Goal: Task Accomplishment & Management: Use online tool/utility

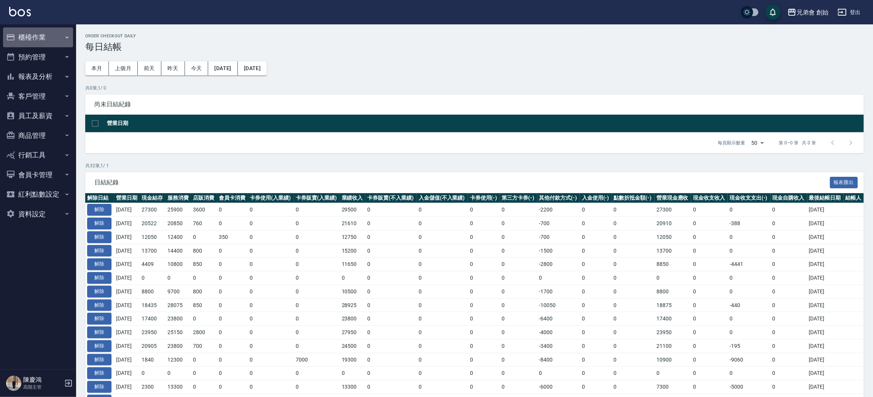
click at [36, 33] on button "櫃檯作業" at bounding box center [38, 37] width 70 height 20
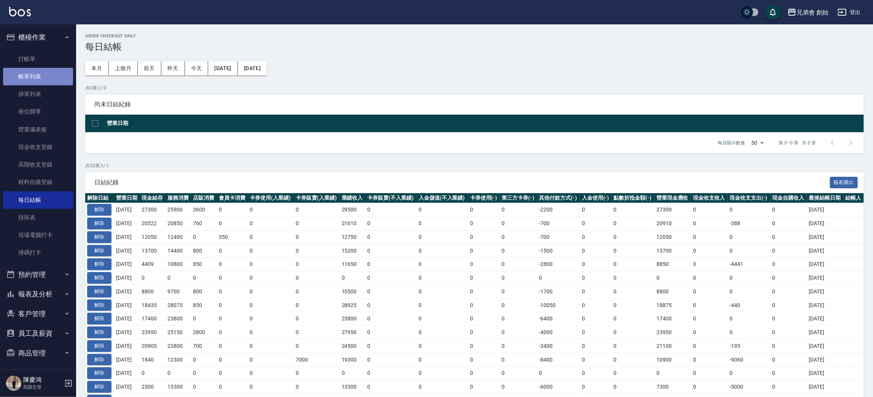
click at [38, 79] on link "帳單列表" at bounding box center [38, 77] width 70 height 18
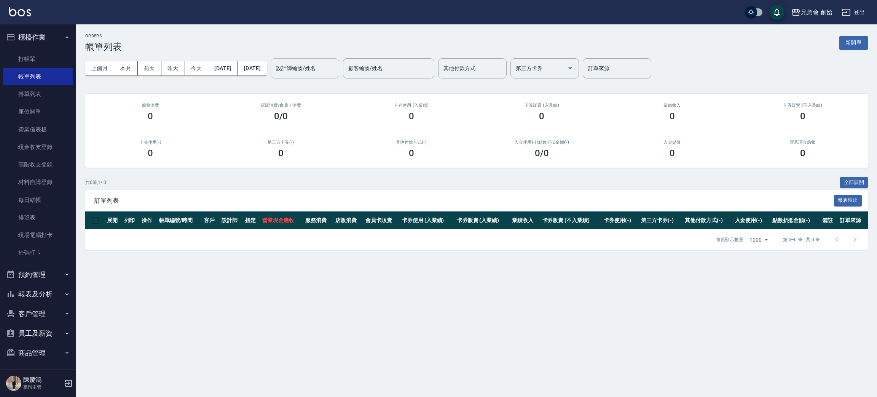
click at [321, 67] on input "設計師編號/姓名" at bounding box center [305, 68] width 62 height 13
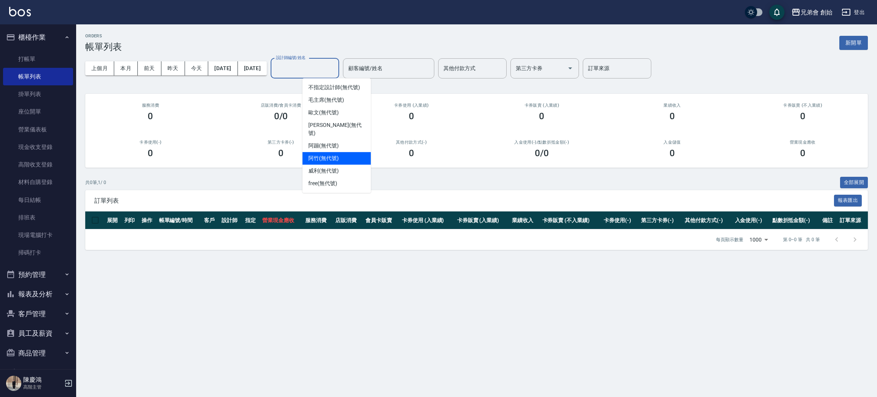
click at [346, 152] on div "阿竹 (無代號)" at bounding box center [336, 158] width 69 height 13
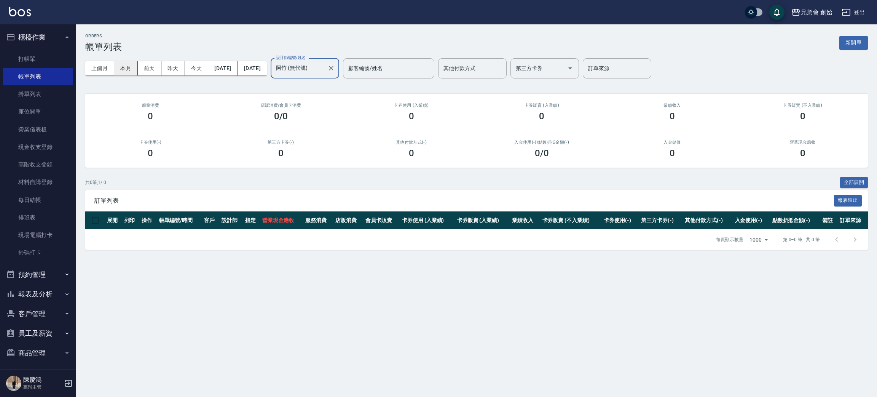
click at [125, 69] on button "本月" at bounding box center [126, 68] width 24 height 14
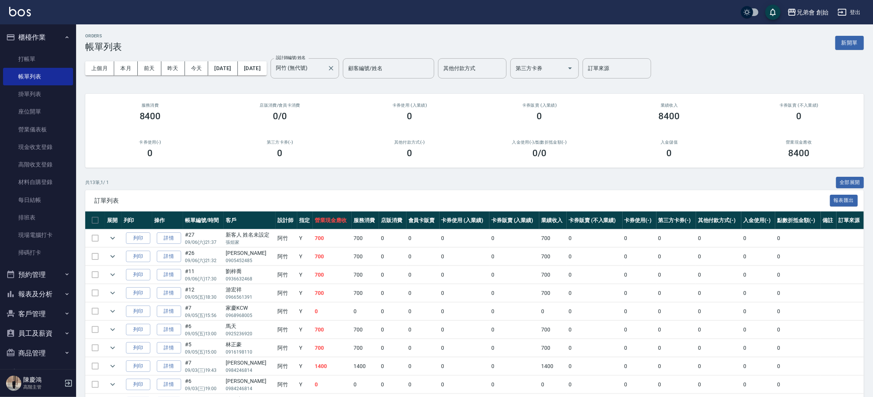
click at [306, 56] on label "設計師編號/姓名" at bounding box center [291, 58] width 30 height 6
click at [324, 62] on input "阿竹 (無代號)" at bounding box center [299, 68] width 50 height 13
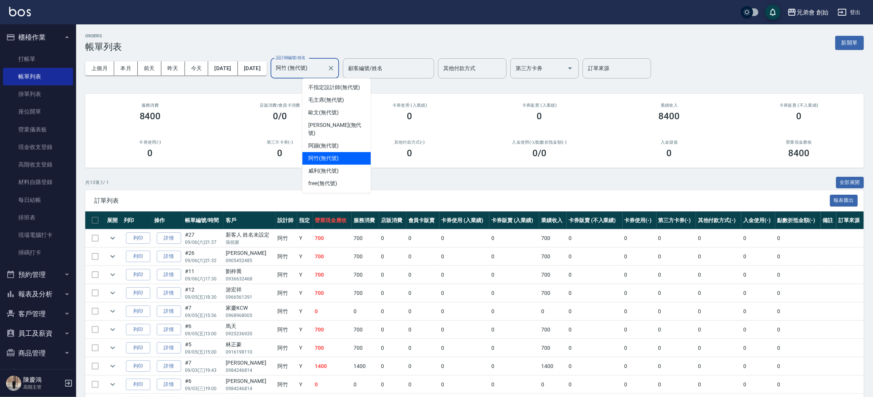
click at [324, 70] on input "阿竹 (無代號)" at bounding box center [299, 68] width 50 height 13
click at [350, 164] on div "威利 (無代號)" at bounding box center [336, 170] width 69 height 13
type input "威利(無代號)"
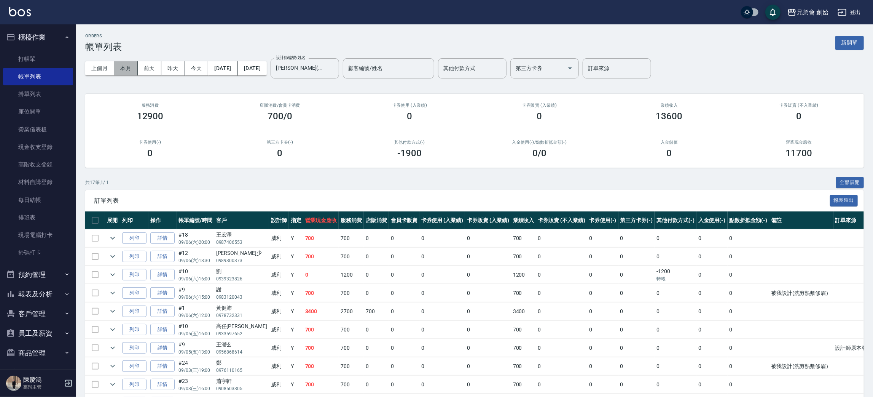
click at [132, 70] on button "本月" at bounding box center [126, 68] width 24 height 14
click at [335, 67] on icon "Clear" at bounding box center [331, 68] width 8 height 8
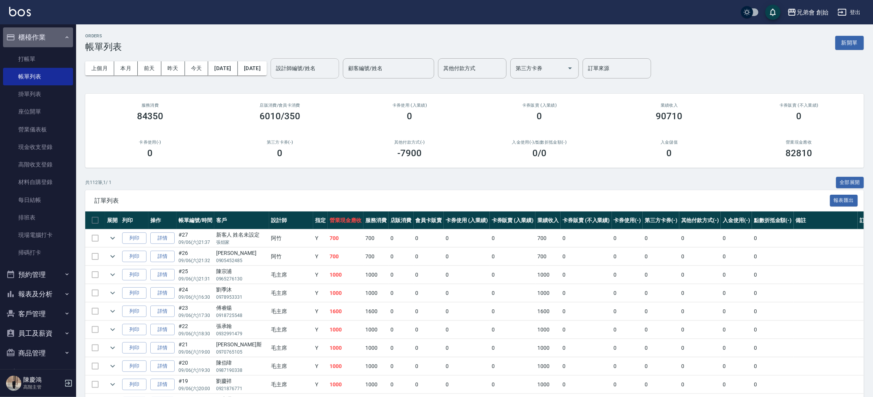
click at [48, 31] on button "櫃檯作業" at bounding box center [38, 37] width 70 height 20
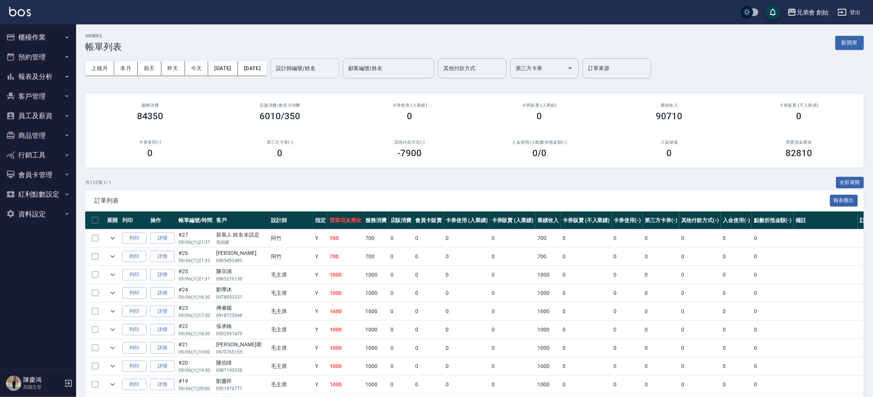
click at [57, 51] on button "預約管理" at bounding box center [38, 57] width 70 height 20
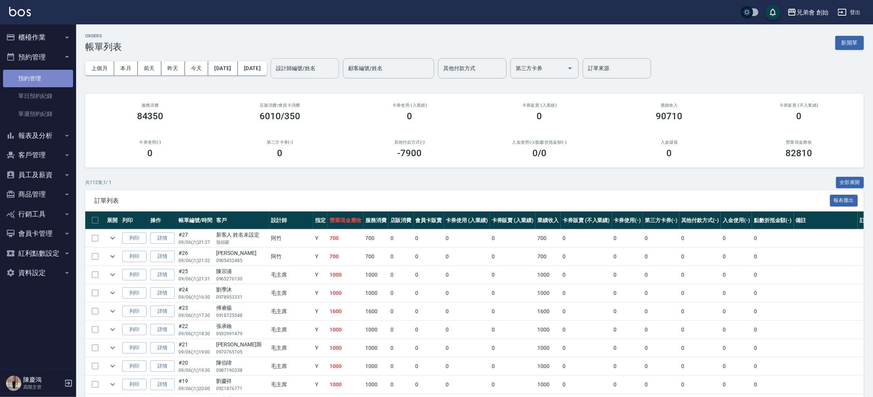
click at [63, 86] on link "預約管理" at bounding box center [38, 79] width 70 height 18
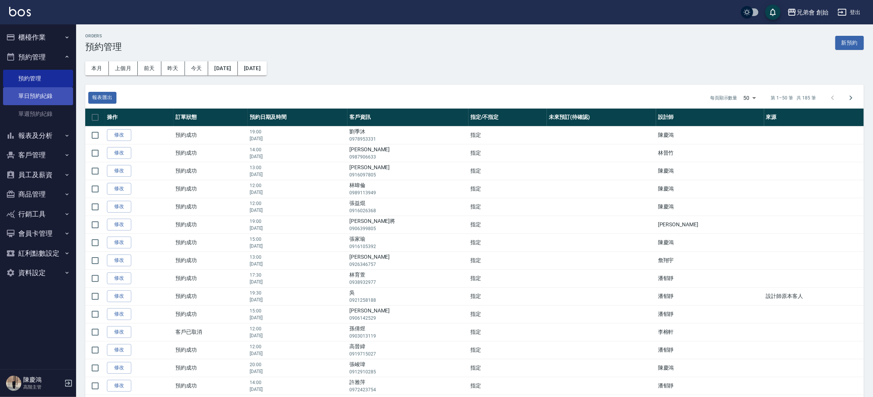
click at [62, 90] on link "單日預約紀錄" at bounding box center [38, 96] width 70 height 18
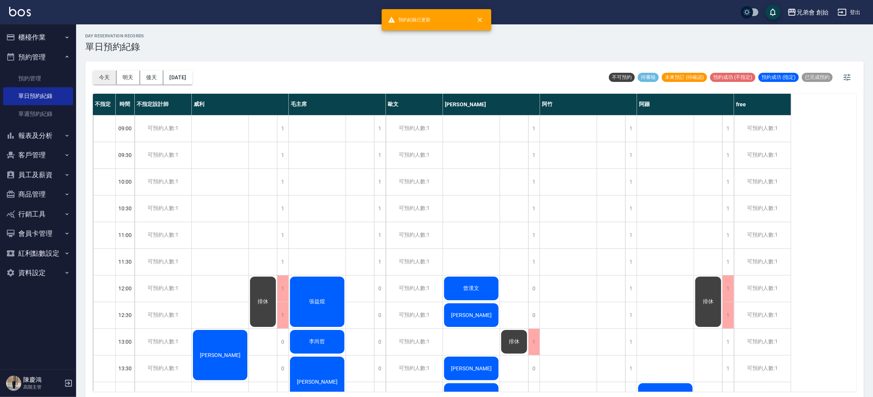
click at [108, 77] on button "今天" at bounding box center [105, 77] width 24 height 14
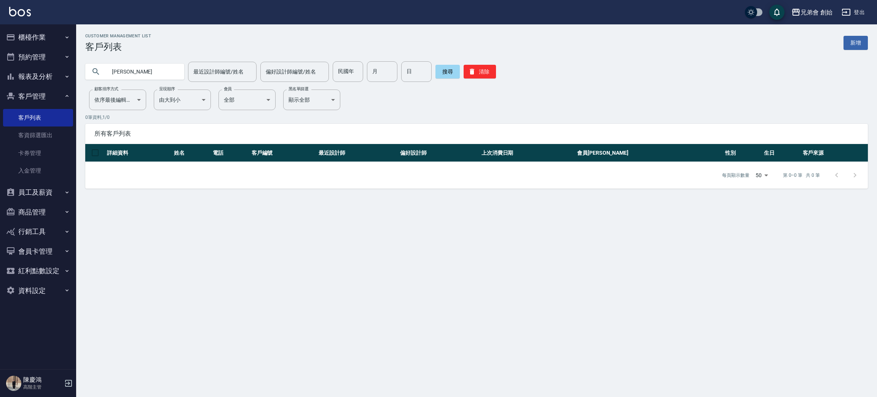
click at [42, 56] on button "預約管理" at bounding box center [38, 57] width 70 height 20
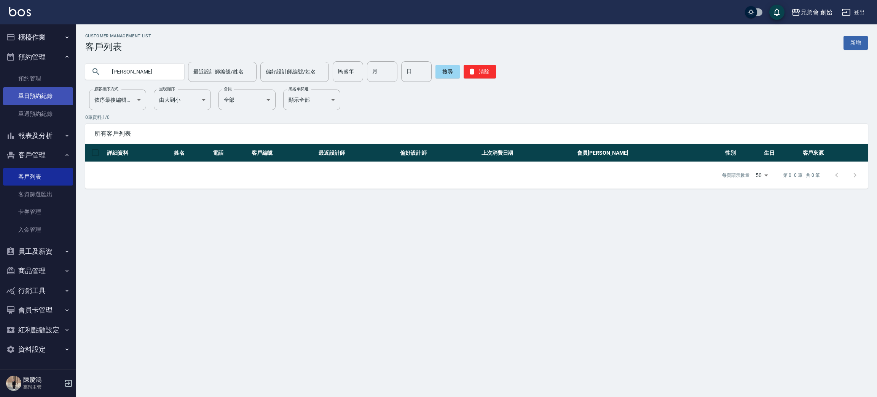
click at [40, 97] on link "單日預約紀錄" at bounding box center [38, 96] width 70 height 18
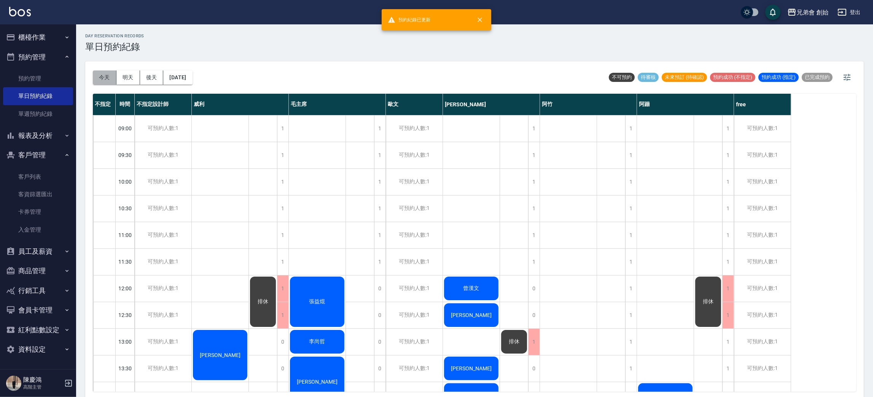
click at [103, 76] on button "今天" at bounding box center [105, 77] width 24 height 14
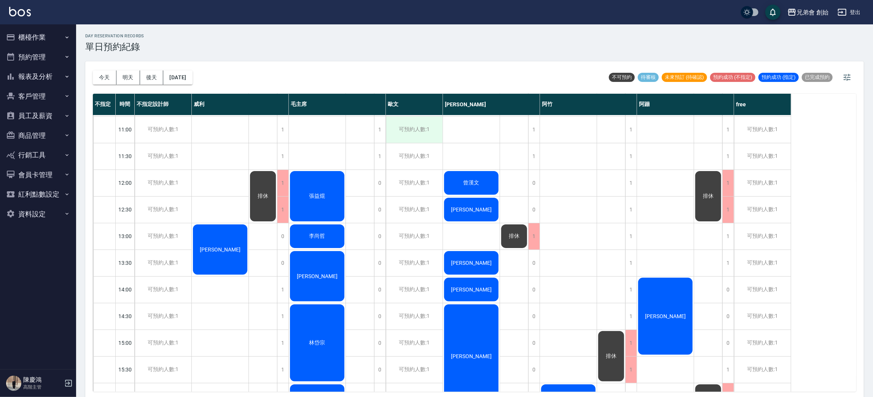
scroll to position [48, 0]
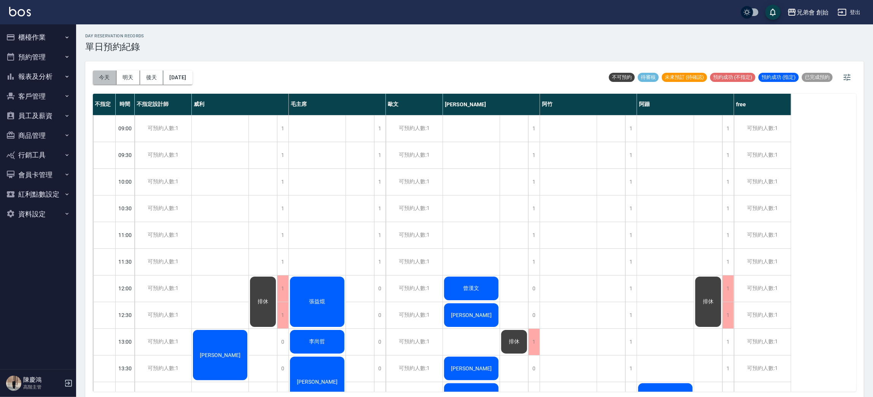
click at [108, 74] on button "今天" at bounding box center [105, 77] width 24 height 14
click at [107, 74] on button "今天" at bounding box center [105, 77] width 24 height 14
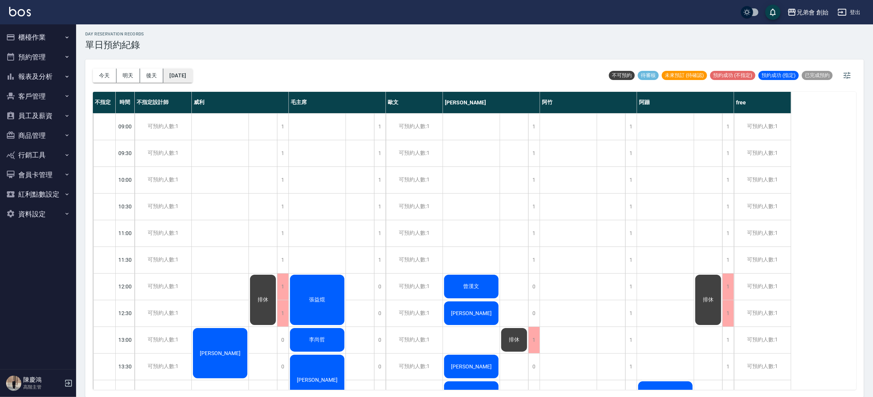
click at [165, 77] on button "[DATE]" at bounding box center [177, 76] width 29 height 14
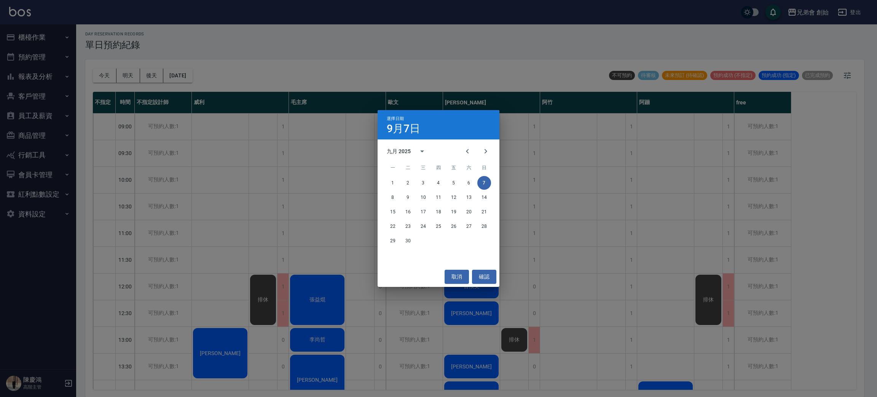
click at [197, 93] on div "選擇日期 9月7日 九月 2025 一 二 三 四 五 六 日 1 2 3 4 5 6 7 8 9 10 11 12 13 14 15 16 17 18 19…" at bounding box center [438, 198] width 877 height 397
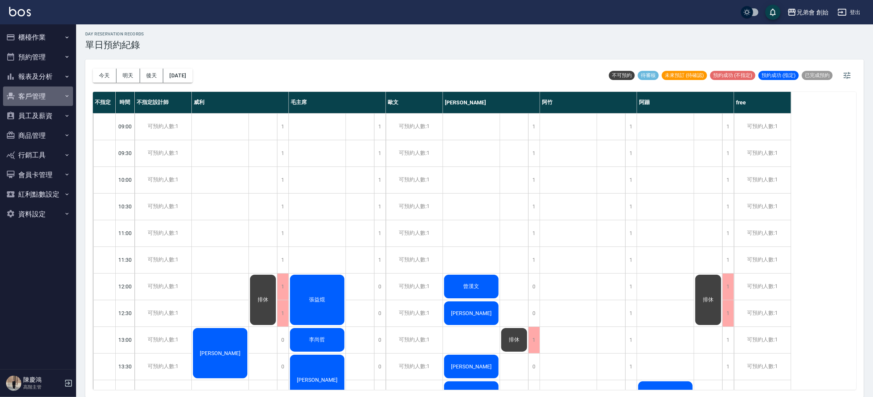
click at [36, 93] on button "客戶管理" at bounding box center [38, 96] width 70 height 20
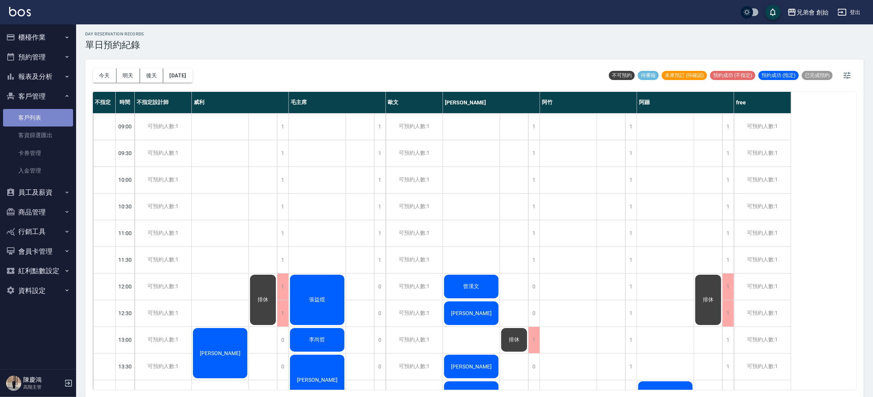
click at [42, 124] on link "客戶列表" at bounding box center [38, 118] width 70 height 18
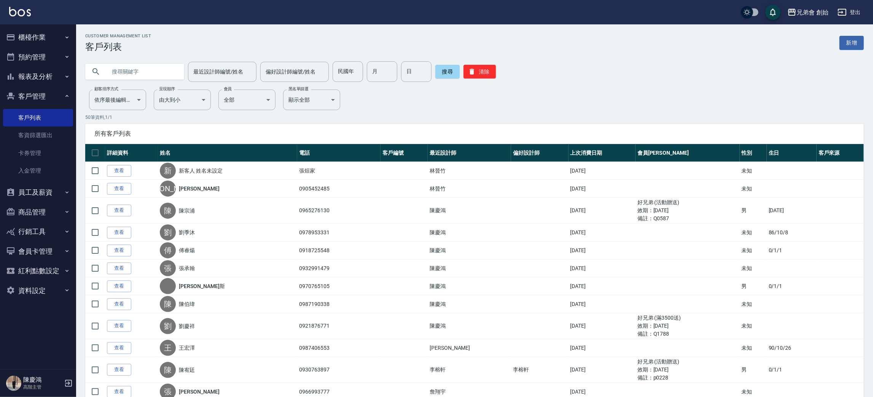
click at [163, 75] on input "text" at bounding box center [143, 71] width 72 height 21
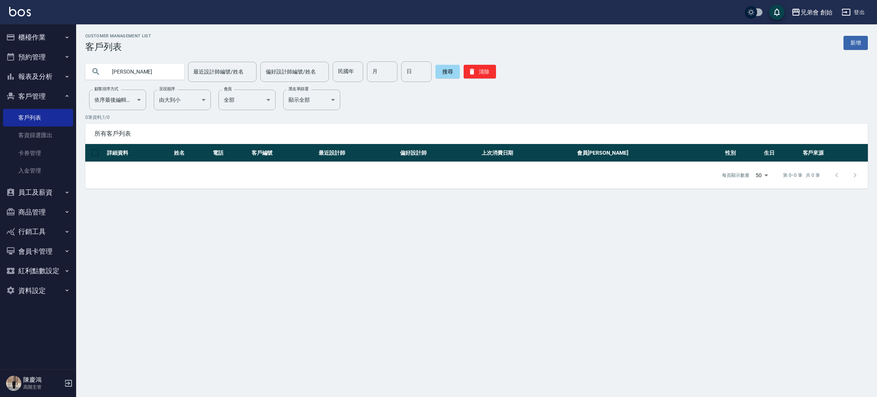
click at [163, 75] on input "陳子筠" at bounding box center [143, 71] width 72 height 21
type input "陳"
type input "０９０５７９９９５９"
click at [470, 70] on icon "button" at bounding box center [472, 72] width 5 height 6
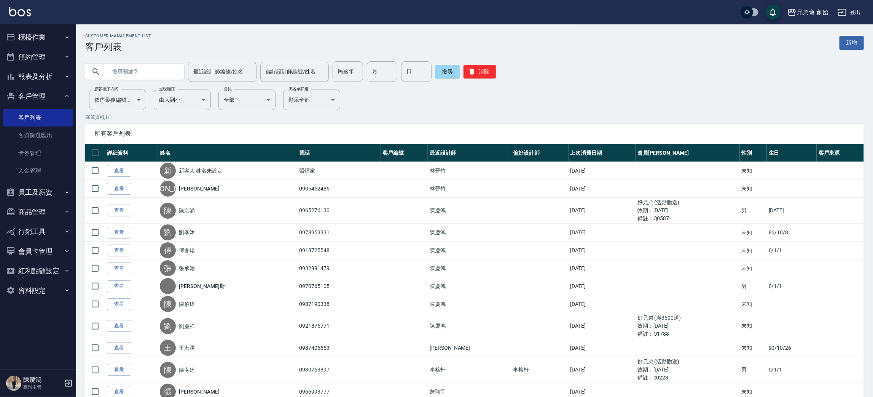
click at [63, 41] on button "櫃檯作業" at bounding box center [38, 37] width 70 height 20
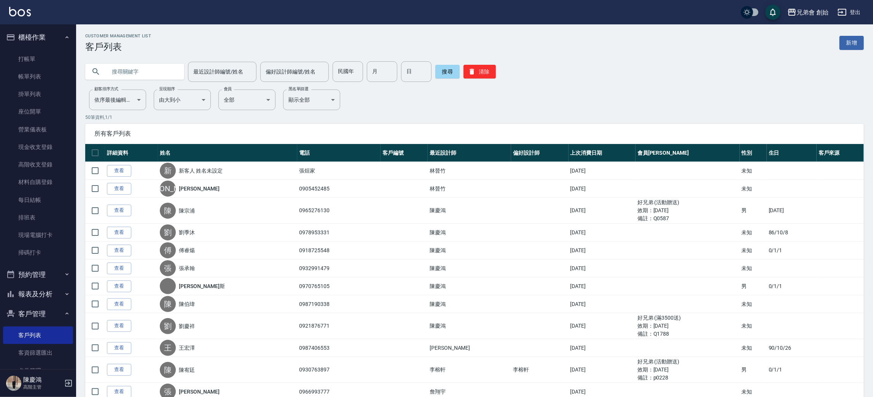
click at [63, 41] on button "櫃檯作業" at bounding box center [38, 37] width 70 height 20
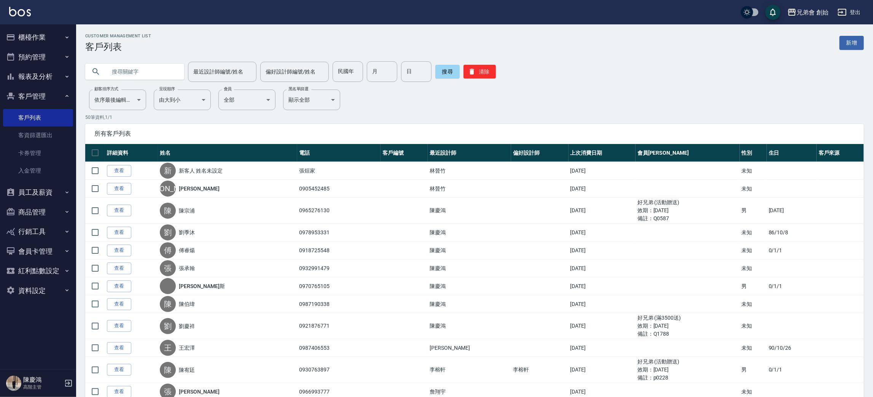
click at [59, 100] on button "客戶管理" at bounding box center [38, 96] width 70 height 20
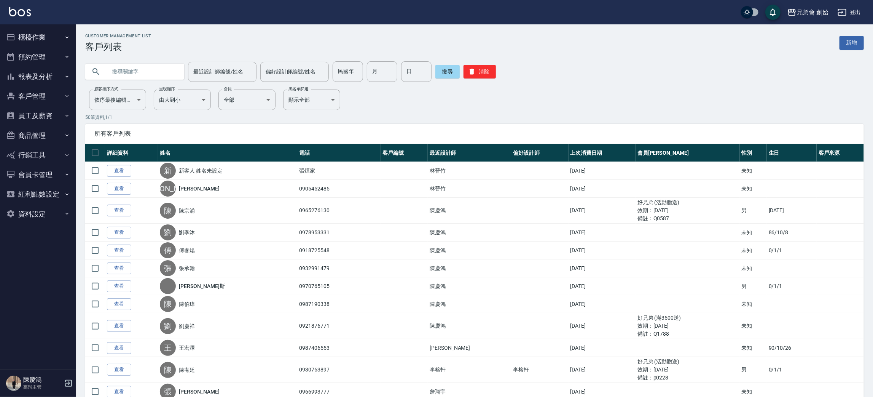
click at [57, 59] on button "預約管理" at bounding box center [38, 57] width 70 height 20
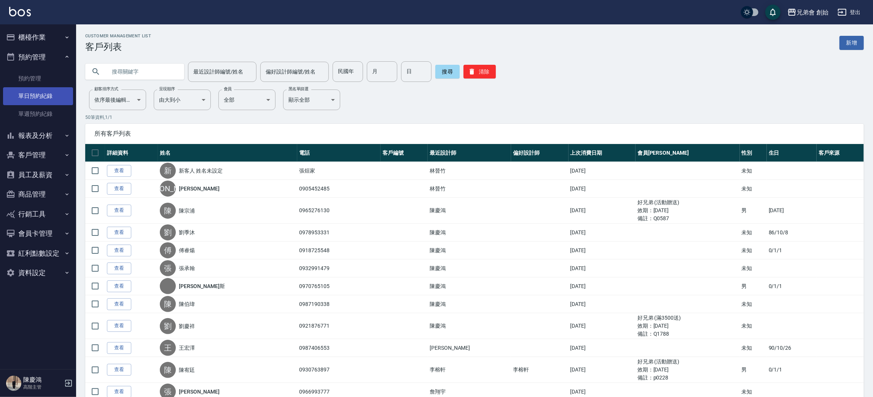
click at [57, 89] on link "單日預約紀錄" at bounding box center [38, 96] width 70 height 18
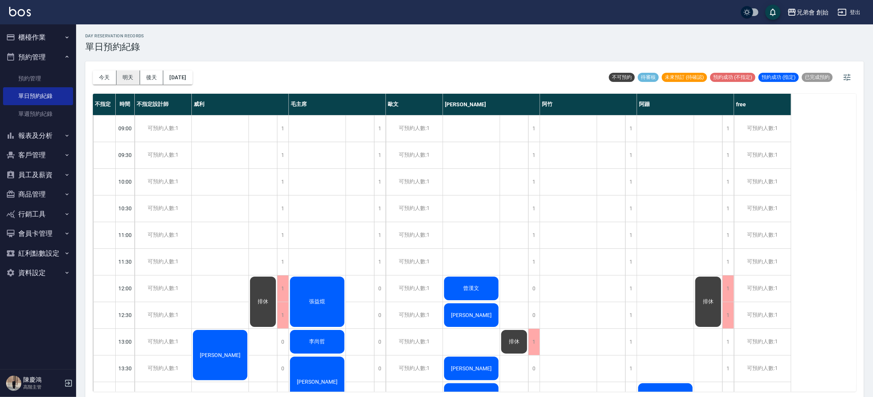
click at [133, 70] on button "明天" at bounding box center [128, 77] width 24 height 14
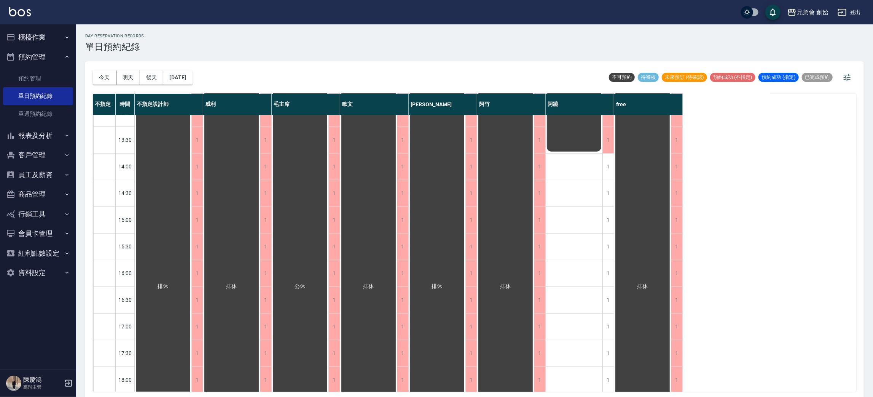
scroll to position [57, 0]
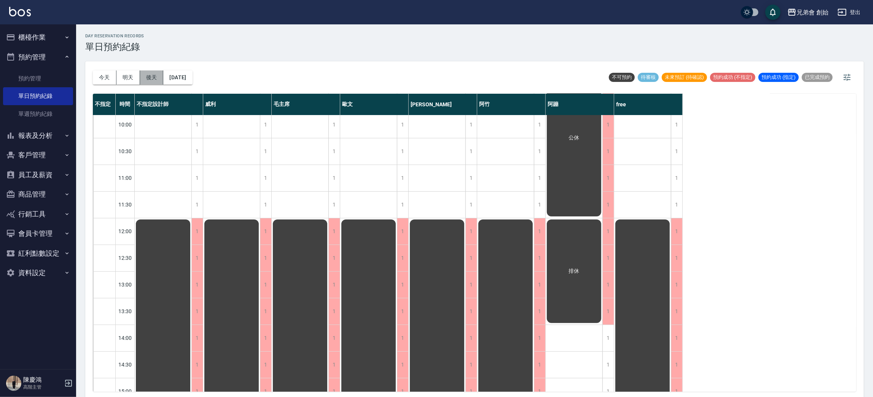
click at [150, 83] on button "後天" at bounding box center [152, 77] width 24 height 14
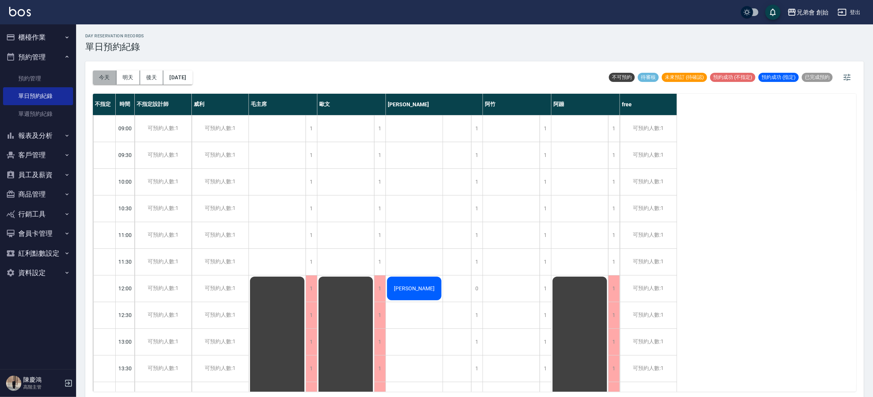
click at [99, 71] on button "今天" at bounding box center [105, 77] width 24 height 14
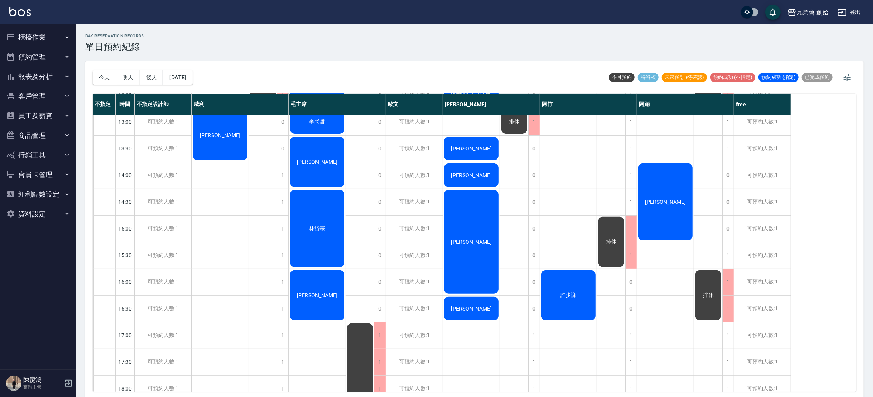
scroll to position [48, 0]
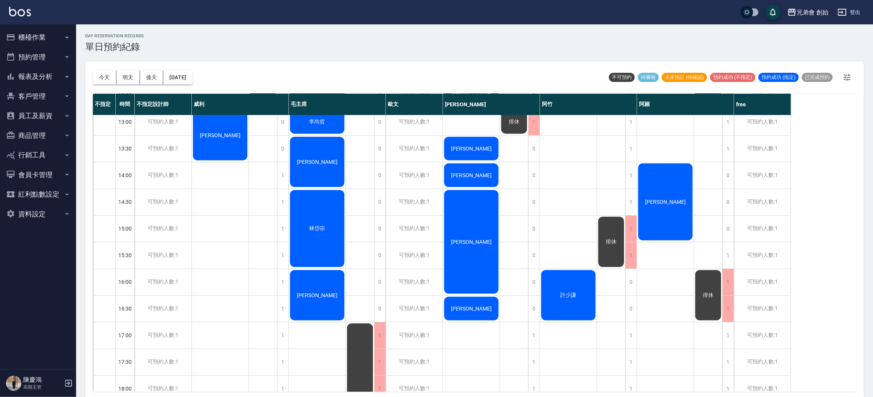
scroll to position [0, 0]
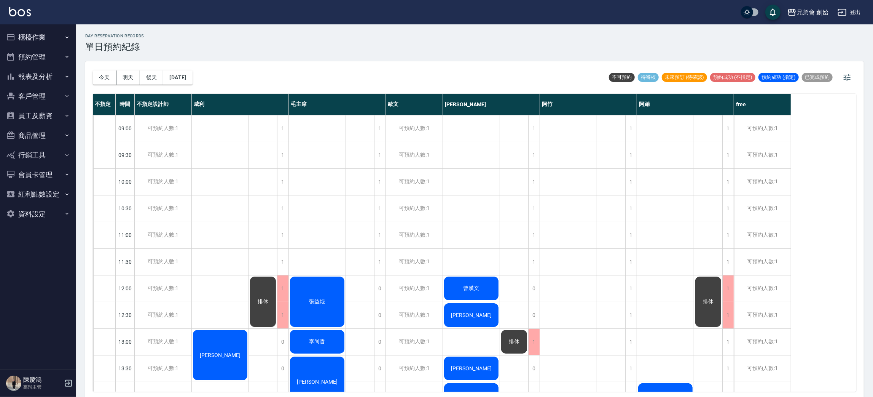
drag, startPoint x: 226, startPoint y: 262, endPoint x: 227, endPoint y: 245, distance: 17.2
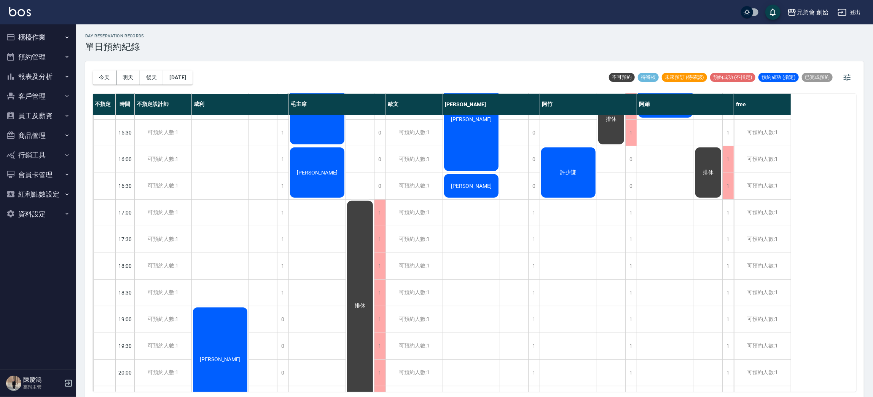
scroll to position [57, 0]
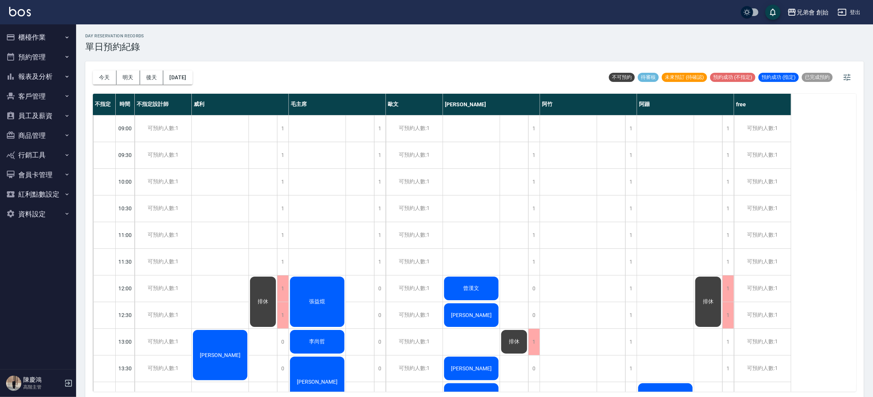
scroll to position [285, 0]
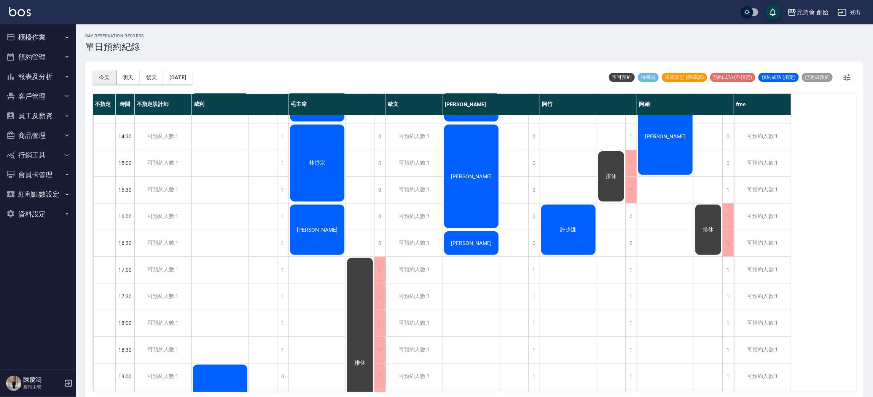
click at [112, 78] on button "今天" at bounding box center [105, 77] width 24 height 14
click at [135, 82] on button "明天" at bounding box center [128, 77] width 24 height 14
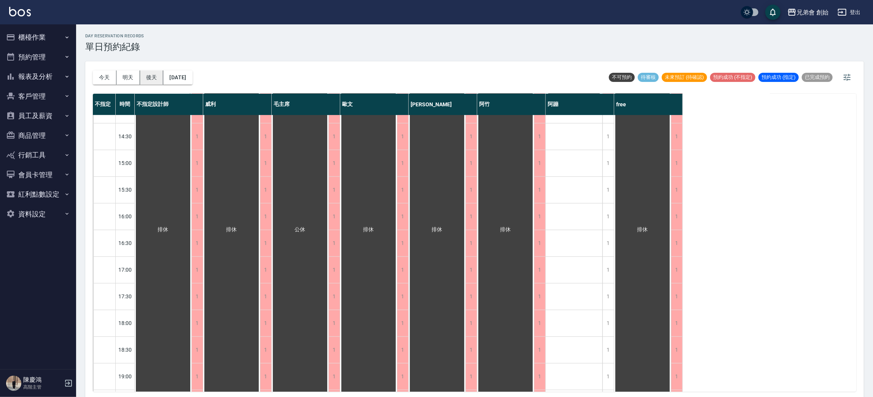
click at [145, 80] on button "後天" at bounding box center [152, 77] width 24 height 14
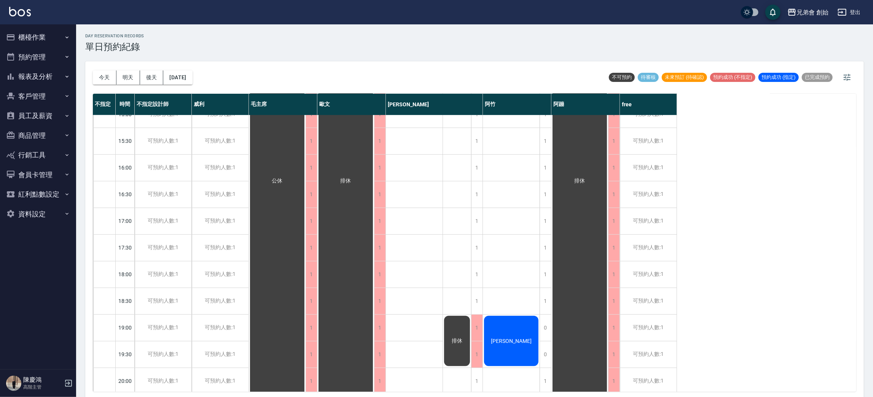
click at [415, 162] on div "09:00 09:30 10:00 10:30 11:00 11:30 12:00 12:30 13:00 13:30 14:00 14:30 15:00 1…" at bounding box center [385, 167] width 584 height 773
click at [107, 76] on button "今天" at bounding box center [105, 77] width 24 height 14
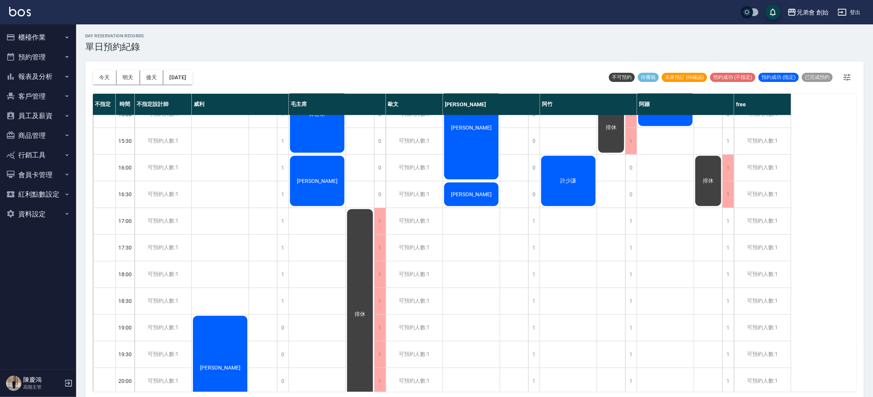
click at [255, 57] on div "day Reservation records 單日預約紀錄 今天 明天 後天 2025/09/07 不可預約 待審核 未來預訂 (待確認) 預約成功 (不指…" at bounding box center [474, 211] width 797 height 375
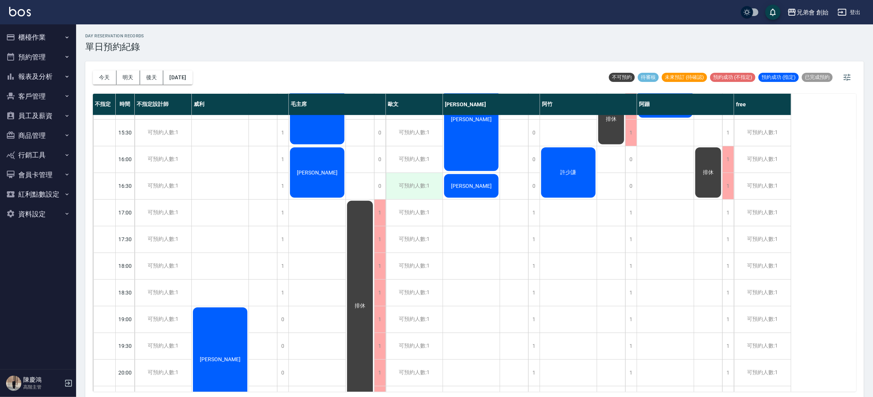
scroll to position [505, 0]
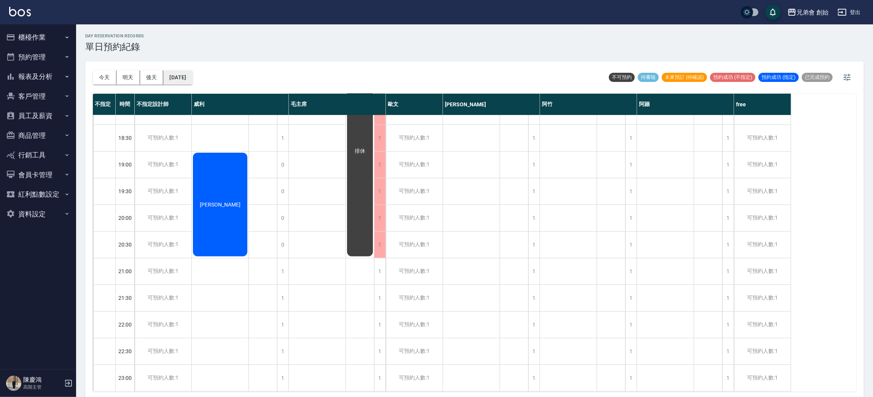
click at [188, 74] on button "[DATE]" at bounding box center [177, 77] width 29 height 14
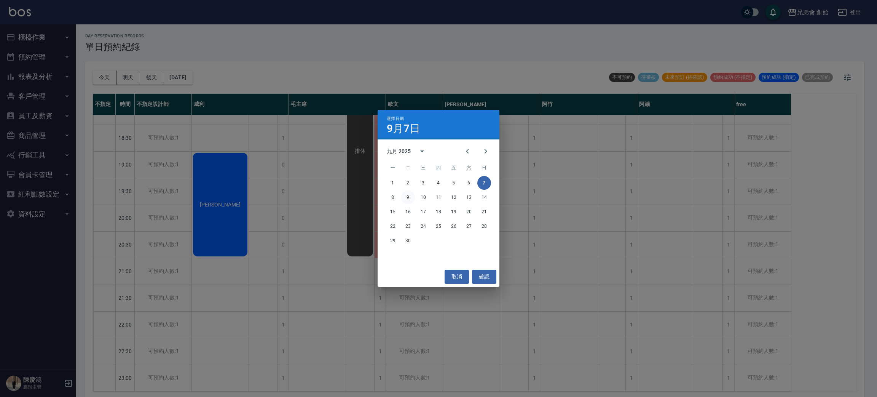
click at [410, 194] on button "9" at bounding box center [408, 197] width 14 height 14
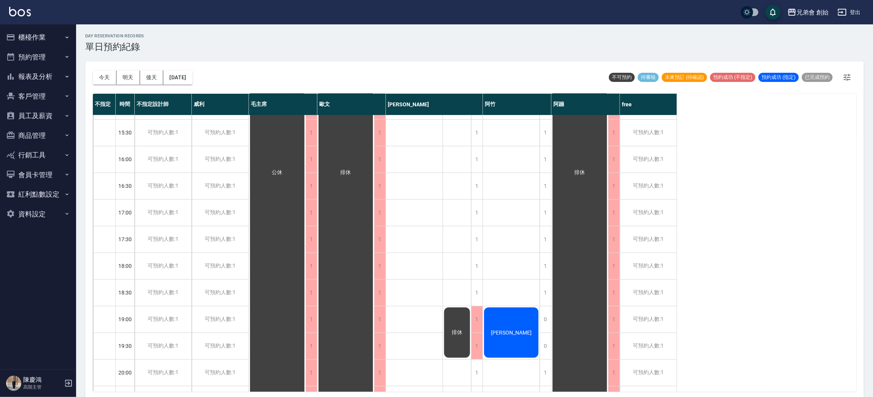
scroll to position [505, 0]
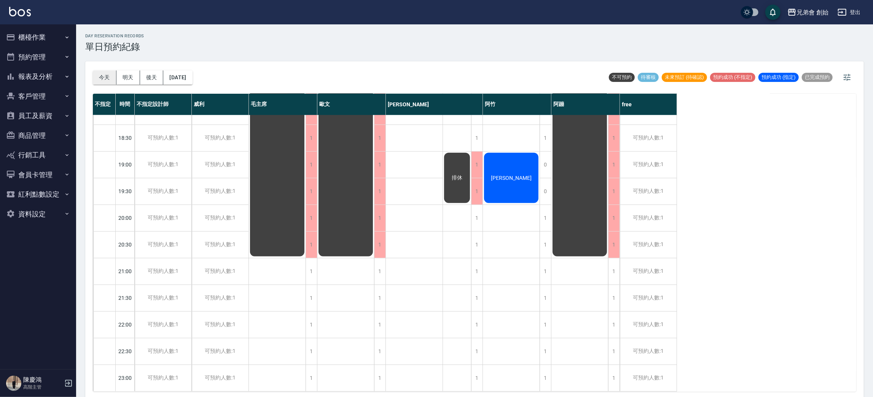
click at [104, 79] on button "今天" at bounding box center [105, 77] width 24 height 14
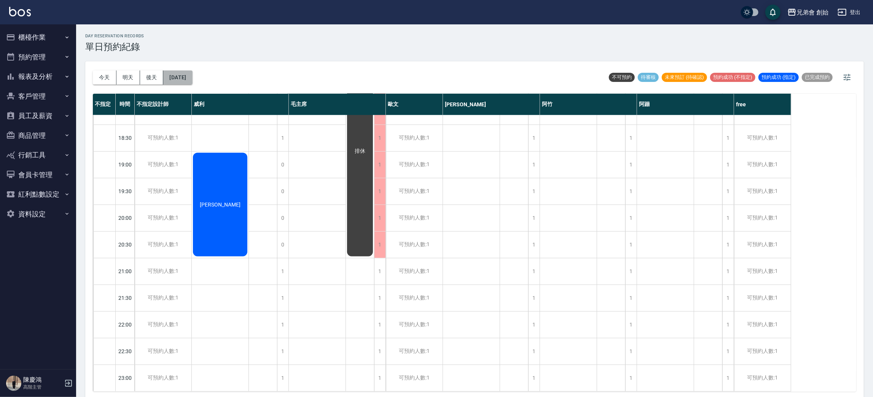
click at [182, 73] on button "[DATE]" at bounding box center [177, 77] width 29 height 14
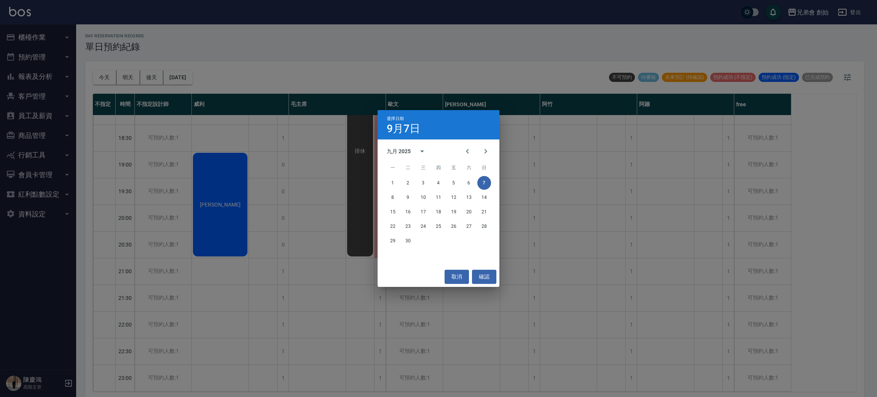
click at [132, 102] on div "選擇日期 9月7日 九月 2025 一 二 三 四 五 六 日 1 2 3 4 5 6 7 8 9 10 11 12 13 14 15 16 17 18 19…" at bounding box center [438, 198] width 877 height 397
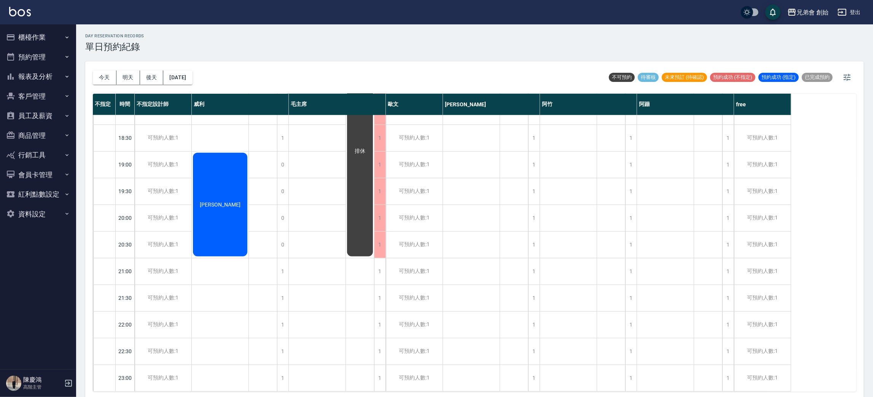
click at [89, 72] on div "今天 明天 後天 2025/09/07 不可預約 待審核 未來預訂 (待確認) 預約成功 (不指定) 預約成功 (指定) 已完成預約 不指定 時間 不指定設計…" at bounding box center [474, 230] width 779 height 338
click at [93, 73] on button "今天" at bounding box center [105, 77] width 24 height 14
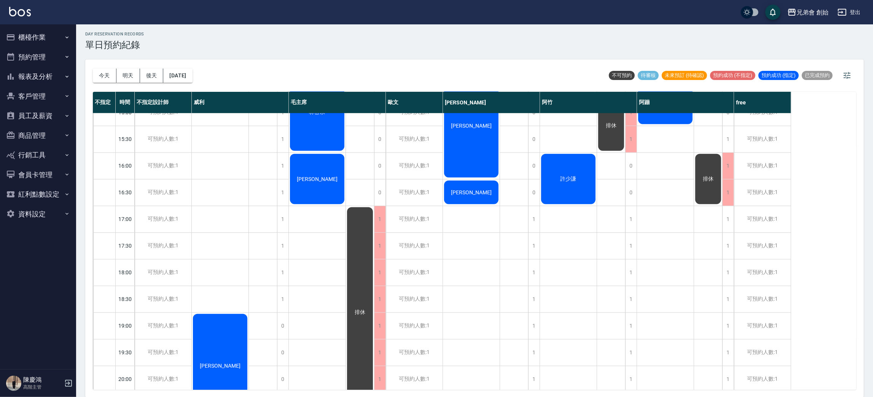
scroll to position [448, 0]
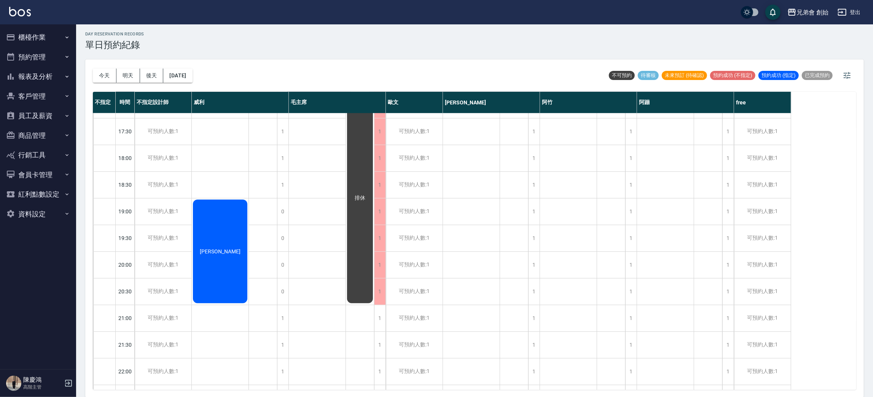
click at [230, 237] on div "[PERSON_NAME]" at bounding box center [220, 251] width 57 height 106
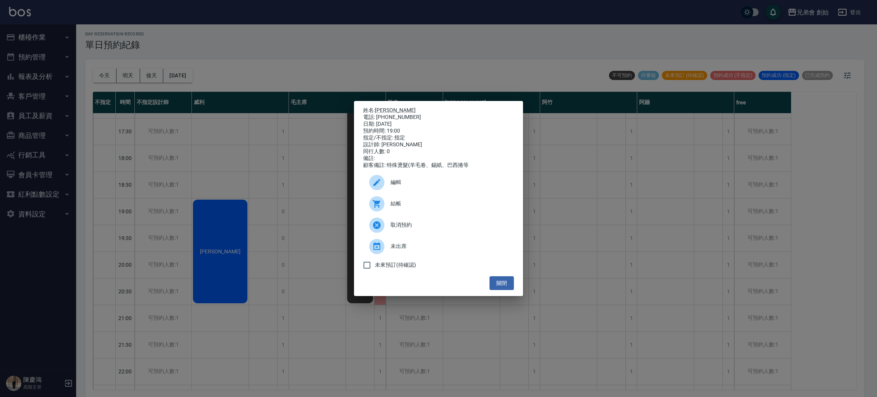
click at [230, 237] on div "姓名: [PERSON_NAME] 電話: [PHONE_NUMBER] 日期: [DATE] 預約時間: 19:00 指定/不指定: 指定 設計師: [PE…" at bounding box center [438, 198] width 877 height 397
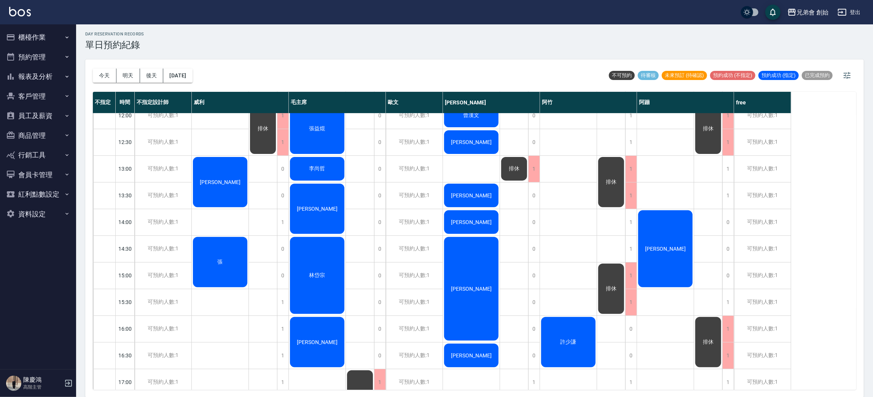
scroll to position [114, 0]
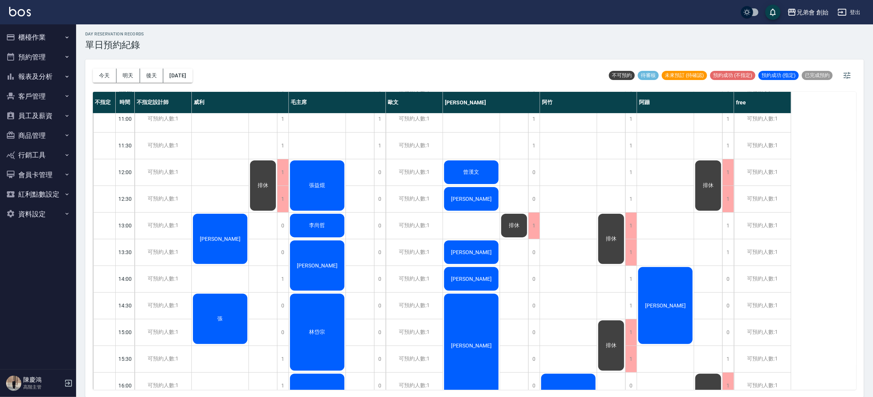
click at [472, 249] on span "[PERSON_NAME]" at bounding box center [472, 252] width 44 height 6
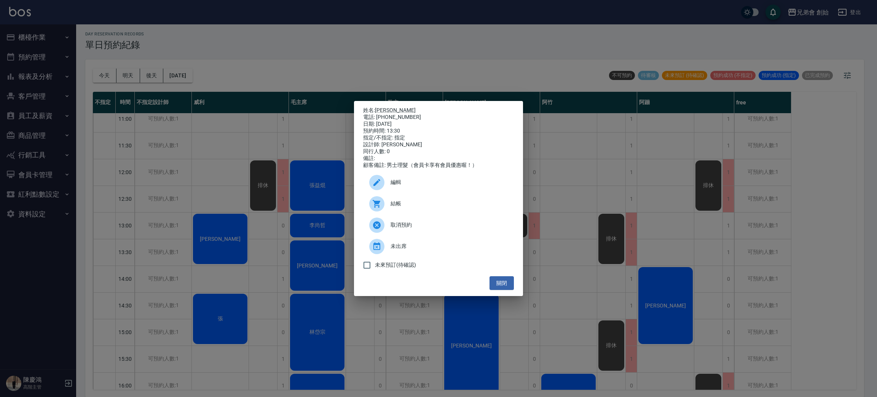
click at [575, 242] on div "姓名: [PERSON_NAME] 電話: [PHONE_NUMBER] 日期: [DATE] 預約時間: 13:30 指定/不指定: 指定 設計師: [PE…" at bounding box center [438, 198] width 877 height 397
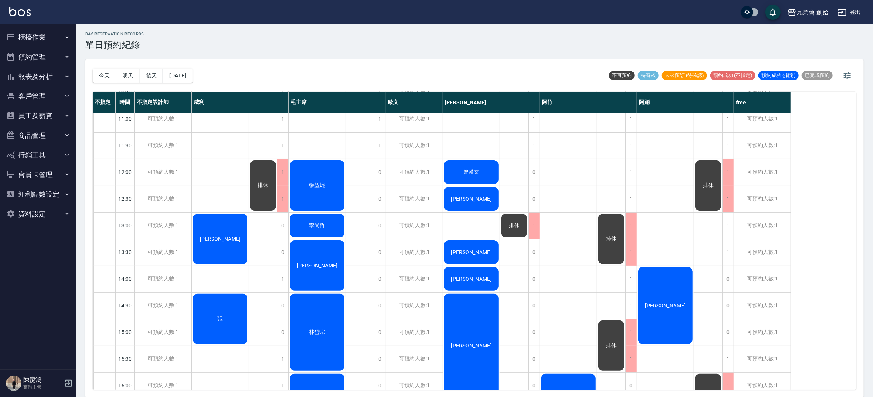
scroll to position [171, 0]
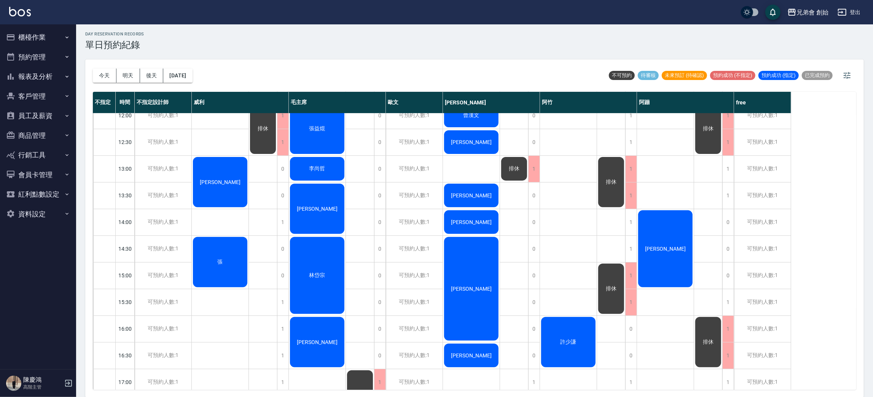
click at [475, 192] on span "李" at bounding box center [472, 195] width 44 height 6
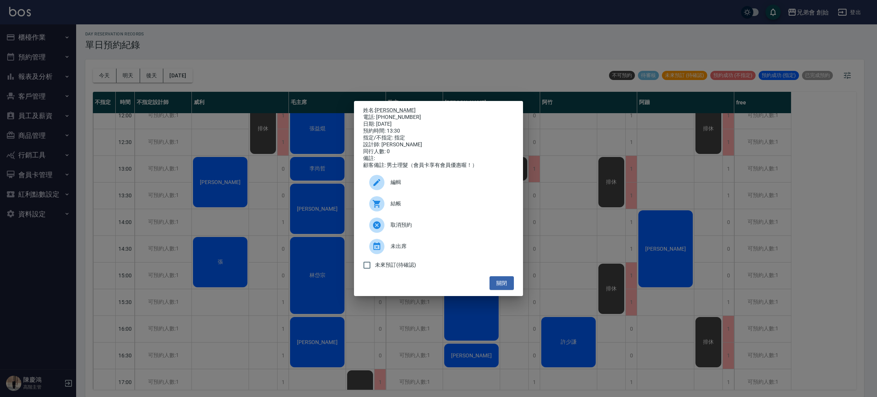
click at [421, 222] on div "取消預約" at bounding box center [438, 224] width 151 height 21
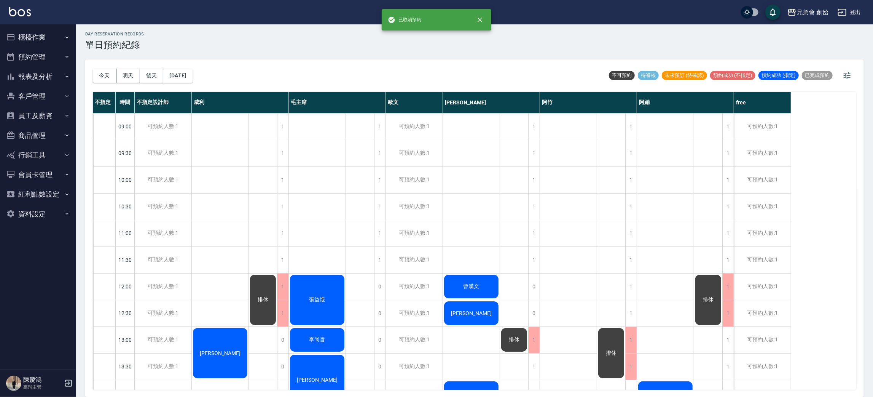
scroll to position [0, 0]
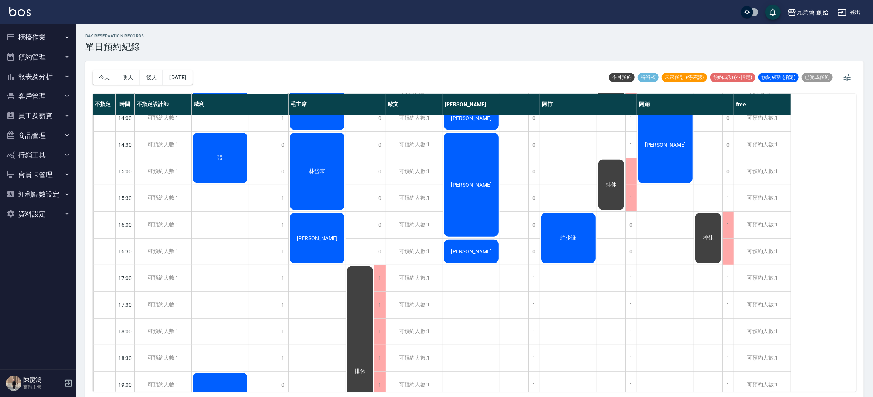
scroll to position [220, 0]
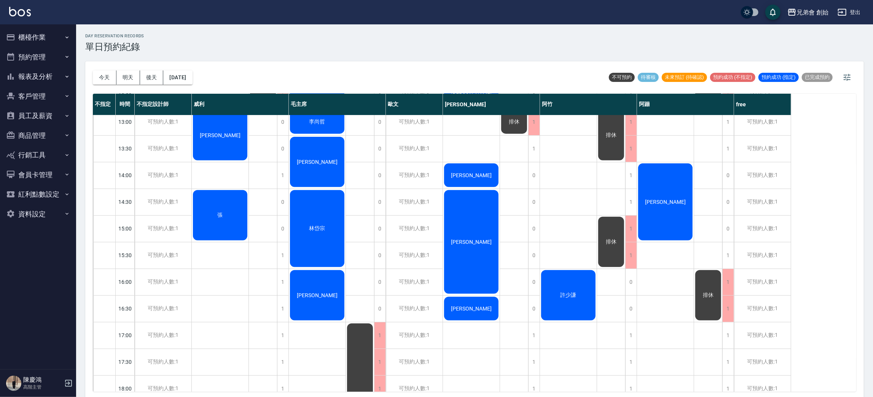
click at [309, 155] on div "[PERSON_NAME]" at bounding box center [317, 162] width 57 height 53
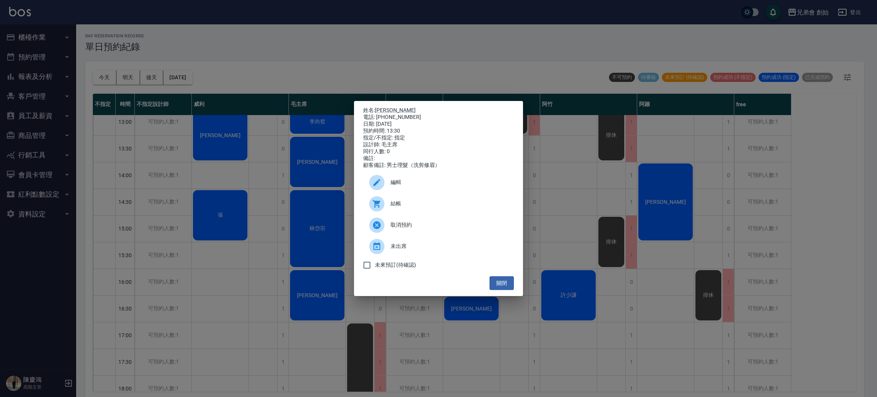
click at [399, 48] on div "姓名: 李玨 電話: 0973086877 日期: 2025/09/07 預約時間: 13:30 指定/不指定: 指定 設計師: 毛主席 同行人數: 0 備註…" at bounding box center [438, 198] width 877 height 397
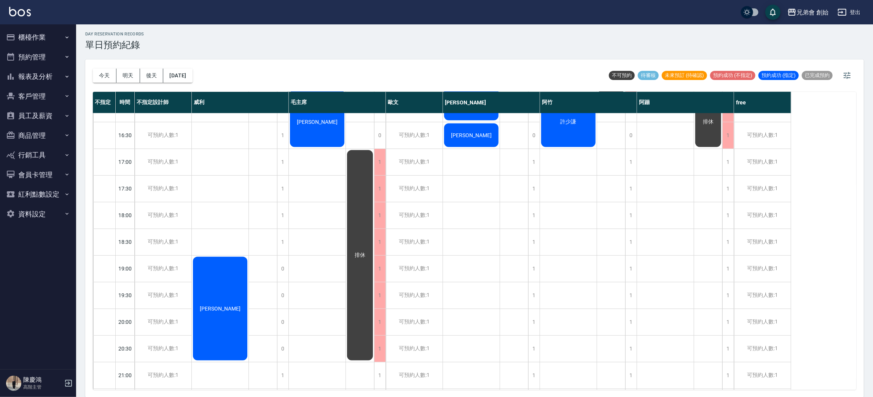
scroll to position [448, 0]
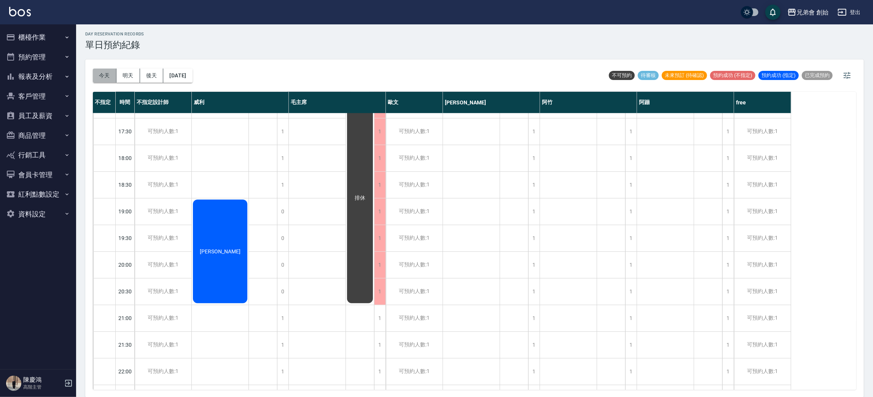
click at [99, 78] on button "今天" at bounding box center [105, 76] width 24 height 14
click at [105, 72] on button "今天" at bounding box center [105, 76] width 24 height 14
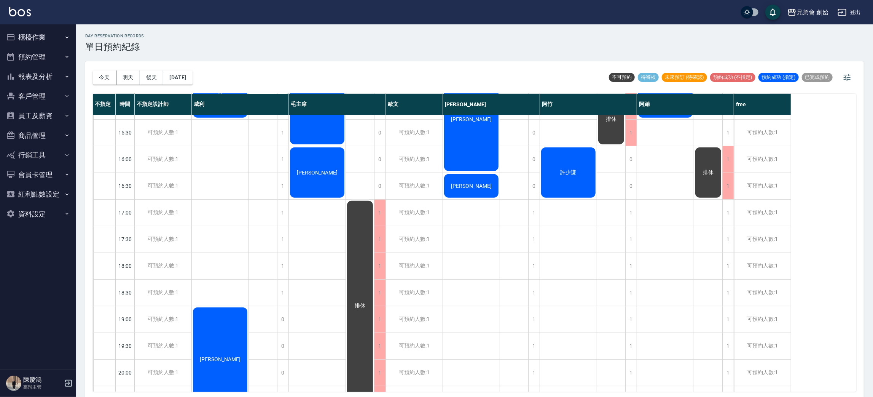
scroll to position [114, 0]
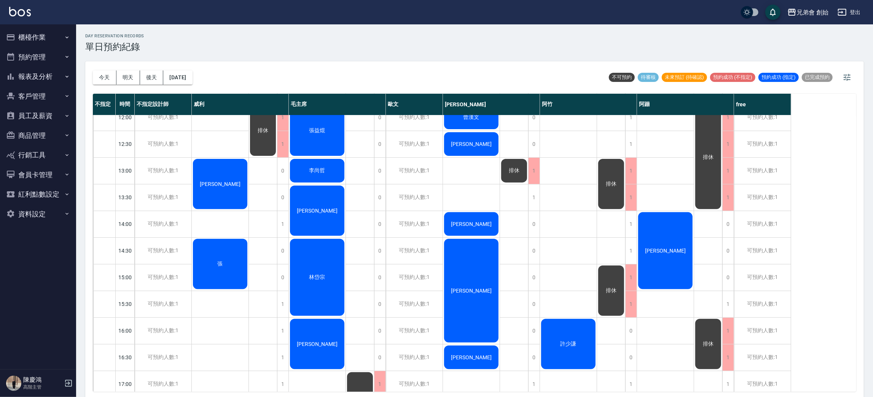
click at [674, 273] on div "[PERSON_NAME]" at bounding box center [665, 250] width 57 height 79
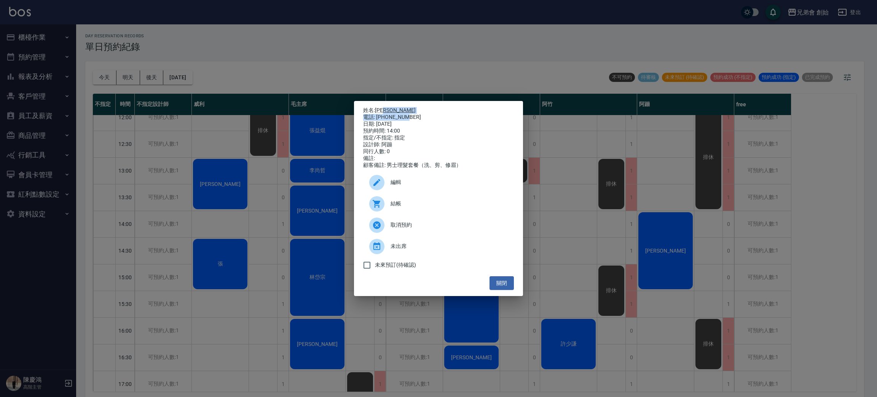
click at [410, 113] on div "姓名: [PERSON_NAME]: [PHONE_NUMBER] 日期: [DATE] 預約時間: 14:00 指定/不指定: 指定 設計師: [PERSO…" at bounding box center [438, 138] width 151 height 62
click at [502, 282] on button "關閉" at bounding box center [502, 283] width 24 height 14
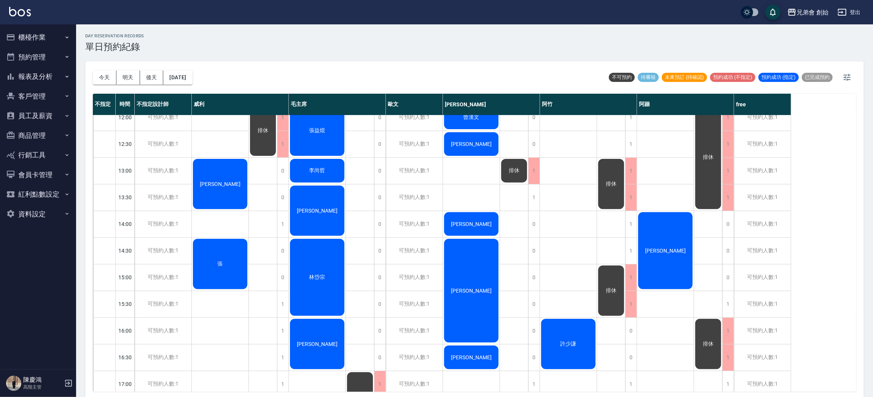
click at [52, 81] on button "報表及分析" at bounding box center [38, 77] width 70 height 20
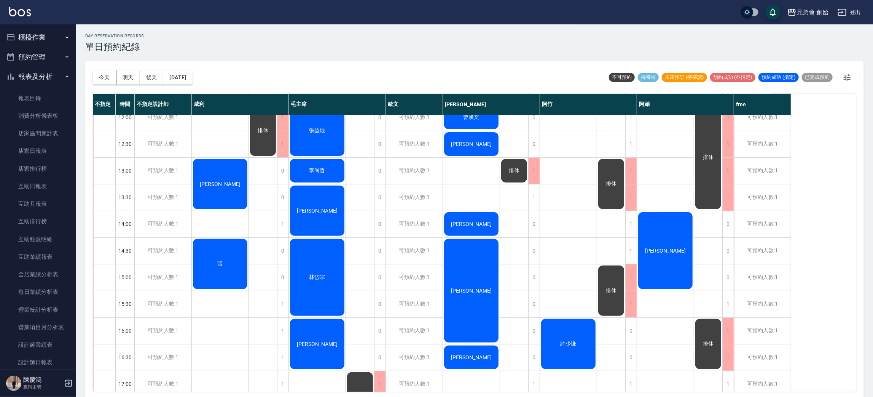
click at [46, 83] on button "報表及分析" at bounding box center [38, 77] width 70 height 20
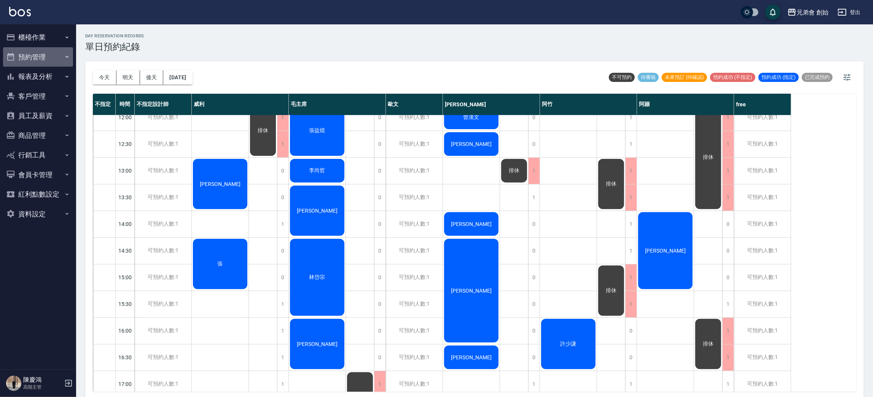
click at [57, 58] on button "預約管理" at bounding box center [38, 57] width 70 height 20
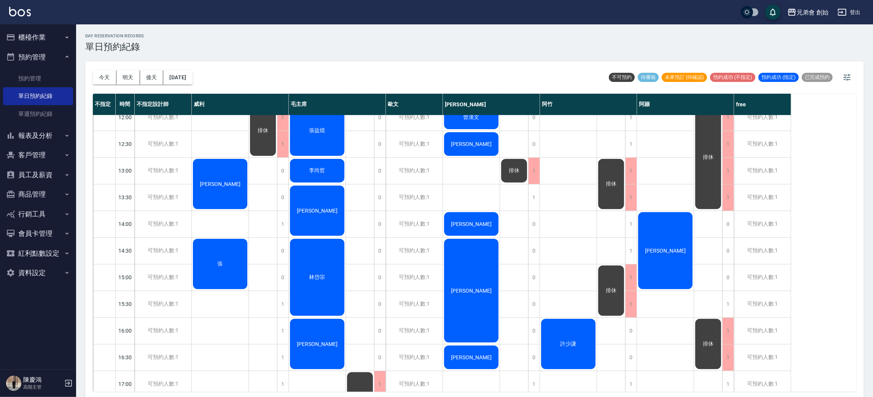
click at [55, 55] on button "預約管理" at bounding box center [38, 57] width 70 height 20
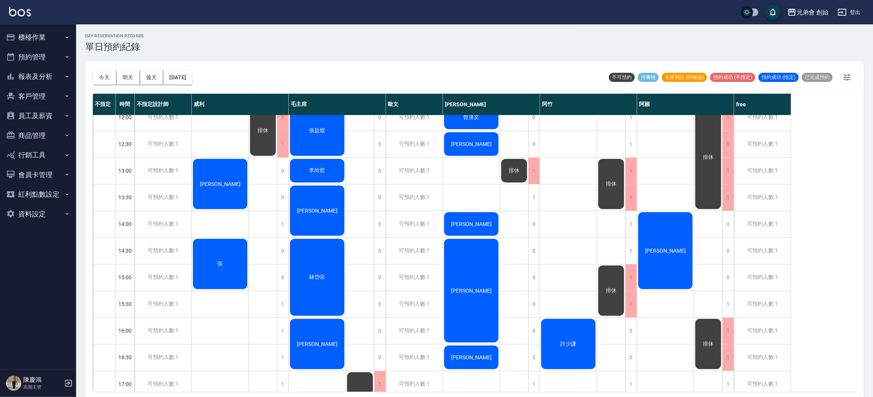
click at [54, 68] on button "報表及分析" at bounding box center [38, 77] width 70 height 20
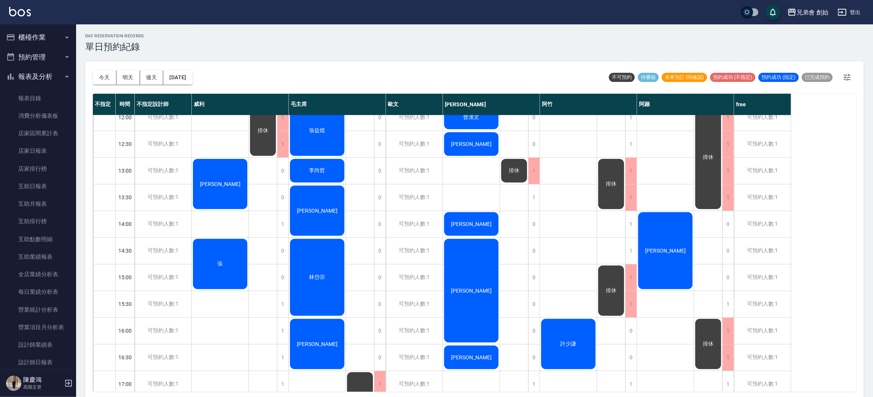
click at [55, 83] on button "報表及分析" at bounding box center [38, 77] width 70 height 20
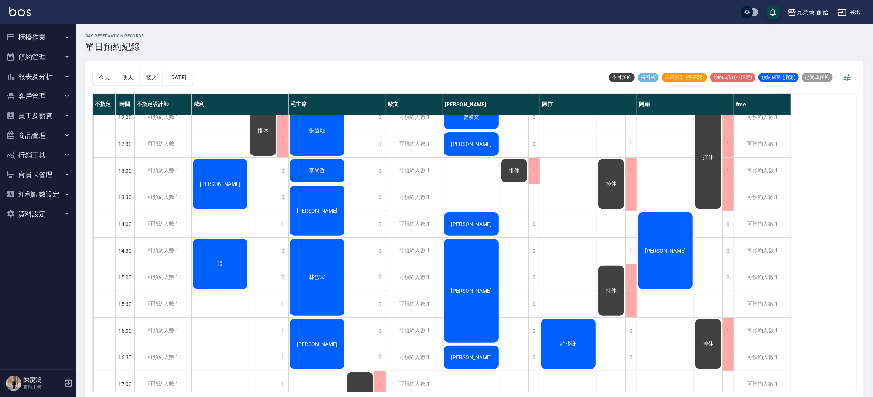
click at [52, 31] on button "櫃檯作業" at bounding box center [38, 37] width 70 height 20
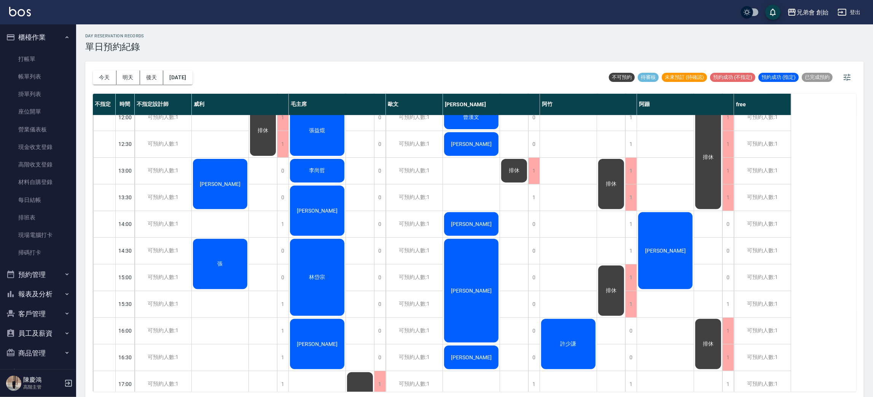
click at [51, 41] on button "櫃檯作業" at bounding box center [38, 37] width 70 height 20
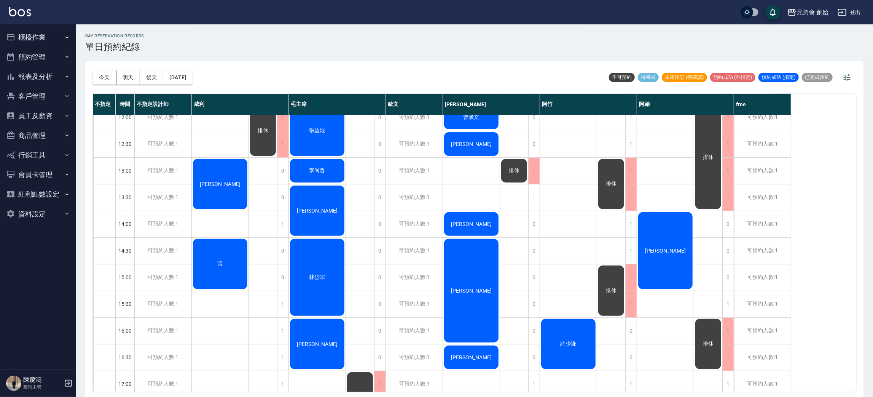
click at [46, 52] on button "預約管理" at bounding box center [38, 57] width 70 height 20
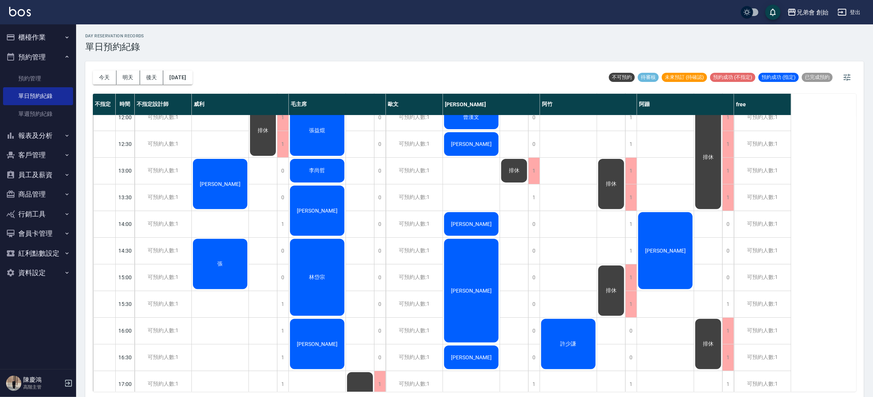
click at [43, 56] on button "預約管理" at bounding box center [38, 57] width 70 height 20
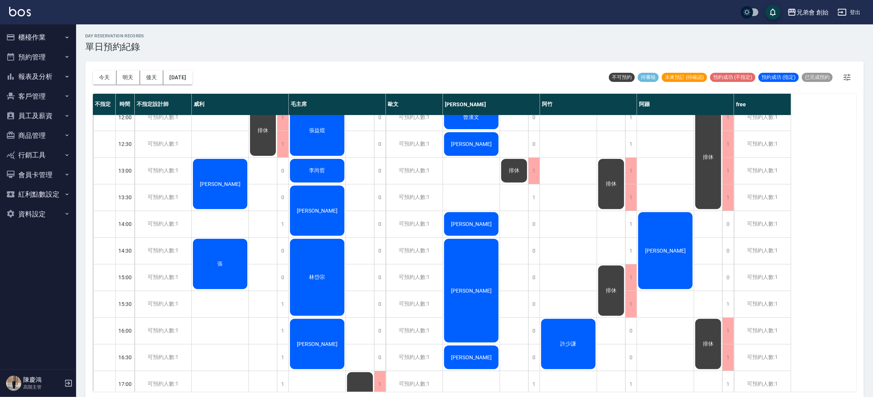
click at [41, 70] on button "報表及分析" at bounding box center [38, 77] width 70 height 20
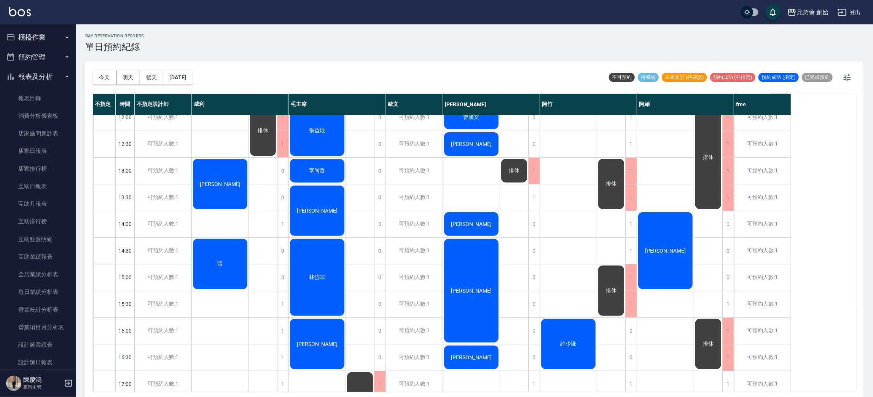
click at [41, 70] on button "報表及分析" at bounding box center [38, 77] width 70 height 20
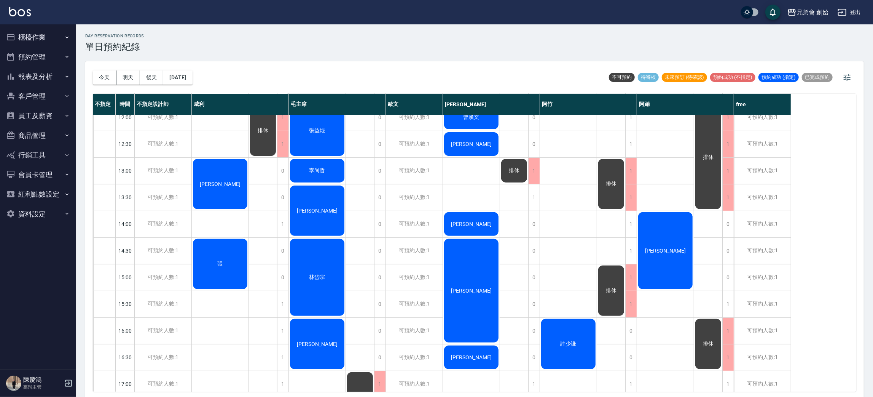
click at [48, 57] on button "預約管理" at bounding box center [38, 57] width 70 height 20
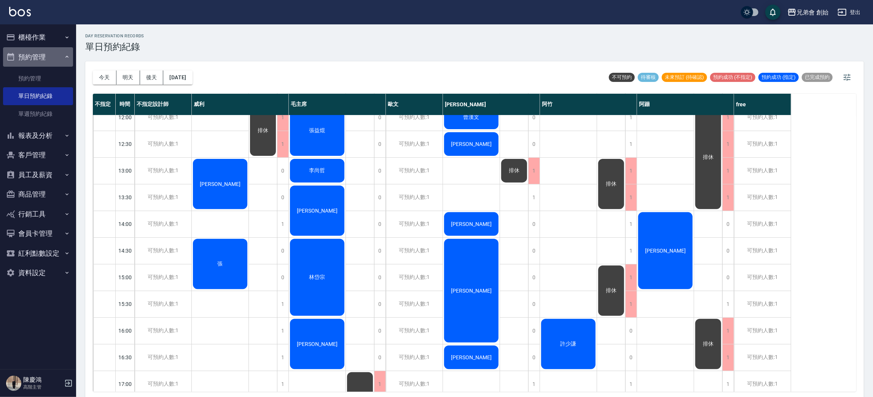
click at [49, 59] on button "預約管理" at bounding box center [38, 57] width 70 height 20
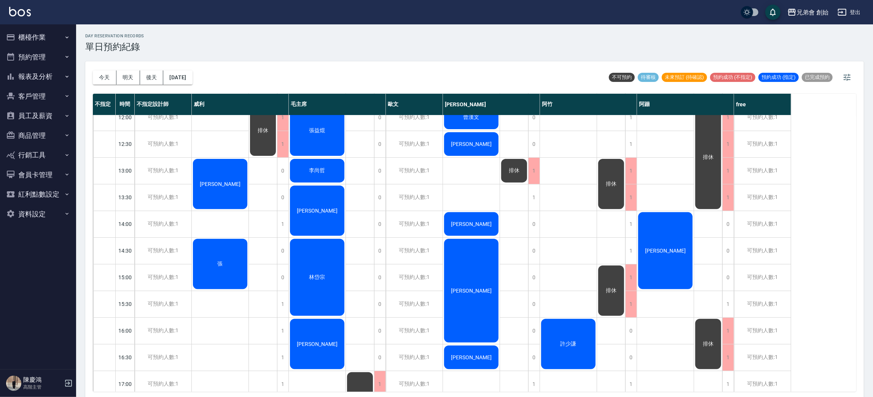
click at [65, 25] on ul "櫃檯作業 打帳單 帳單列表 掛單列表 座位開單 營業儀表板 現金收支登錄 高階收支登錄 材料自購登錄 每日結帳 排班表 現場電腦打卡 掃碼打卡 預約管理 預約…" at bounding box center [38, 125] width 70 height 202
drag, startPoint x: 61, startPoint y: 36, endPoint x: 58, endPoint y: 41, distance: 6.1
click at [58, 40] on button "櫃檯作業" at bounding box center [38, 37] width 70 height 20
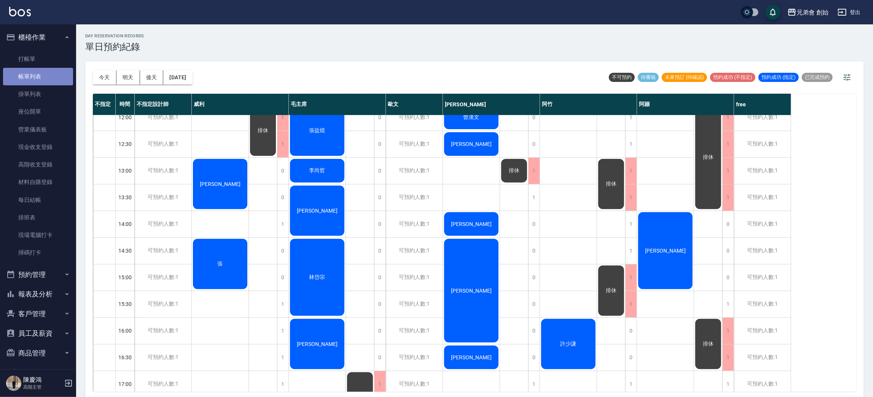
click at [51, 83] on link "帳單列表" at bounding box center [38, 77] width 70 height 18
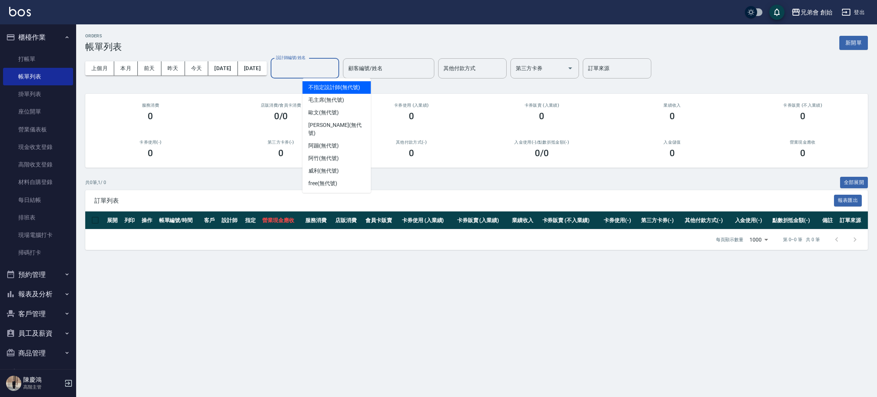
click at [313, 72] on input "設計師編號/姓名" at bounding box center [305, 68] width 62 height 13
click at [332, 102] on span "毛主席 (無代號)" at bounding box center [326, 100] width 36 height 8
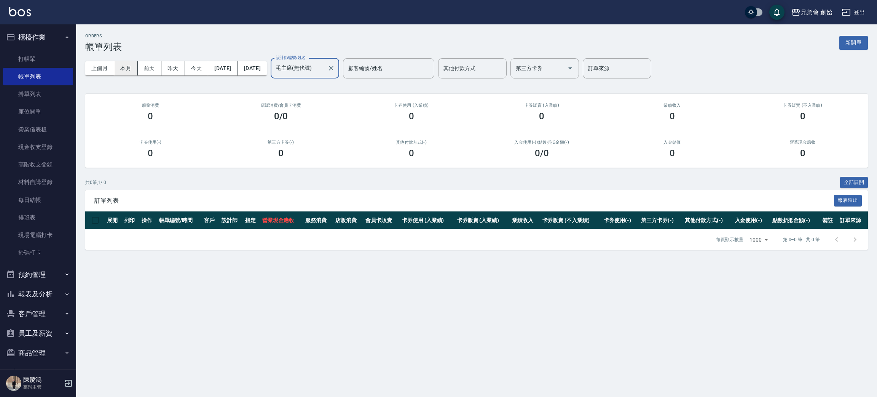
click at [125, 70] on button "本月" at bounding box center [126, 68] width 24 height 14
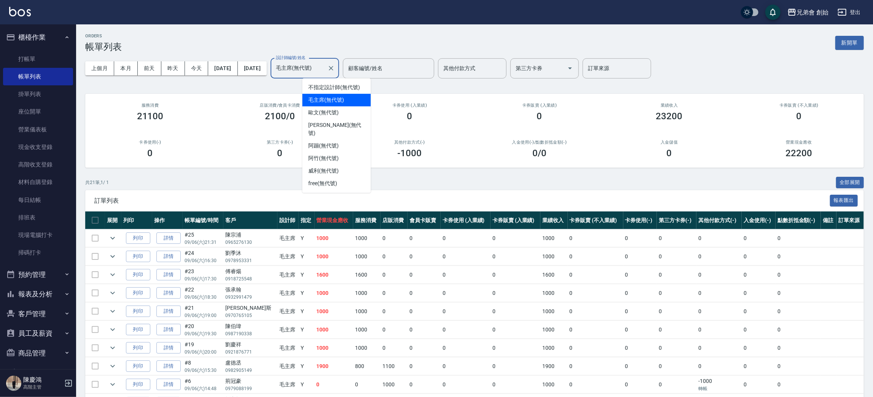
click at [324, 67] on input "毛主席(無代號)" at bounding box center [299, 68] width 50 height 13
click at [335, 110] on span "歐文 (無代號)" at bounding box center [323, 112] width 30 height 8
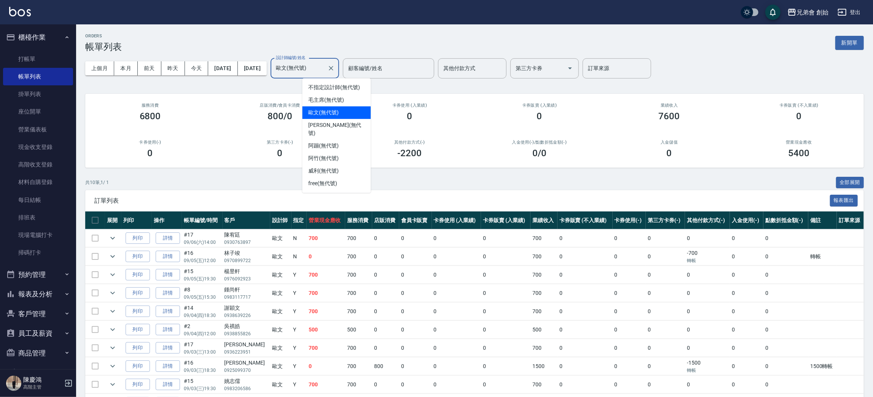
click at [324, 71] on input "歐文(無代號)" at bounding box center [299, 68] width 50 height 13
click at [335, 126] on span "潘潘 (無代號)" at bounding box center [336, 129] width 56 height 16
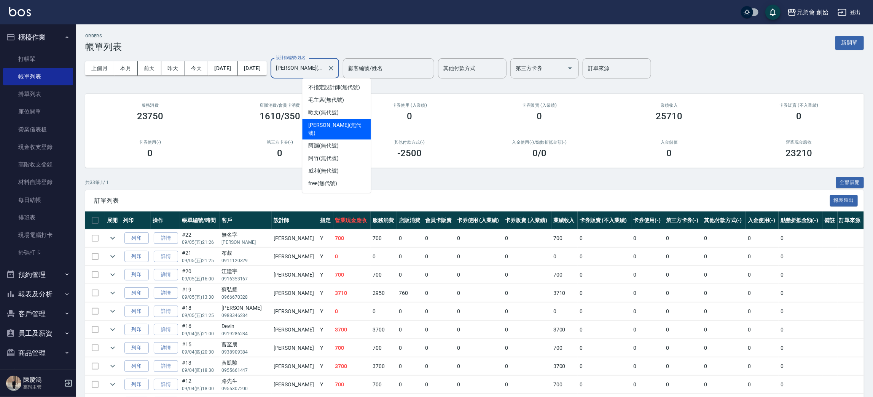
click at [324, 66] on input "潘潘(無代號)" at bounding box center [299, 68] width 50 height 13
click at [339, 142] on span "阿蹦 (無代號)" at bounding box center [323, 146] width 30 height 8
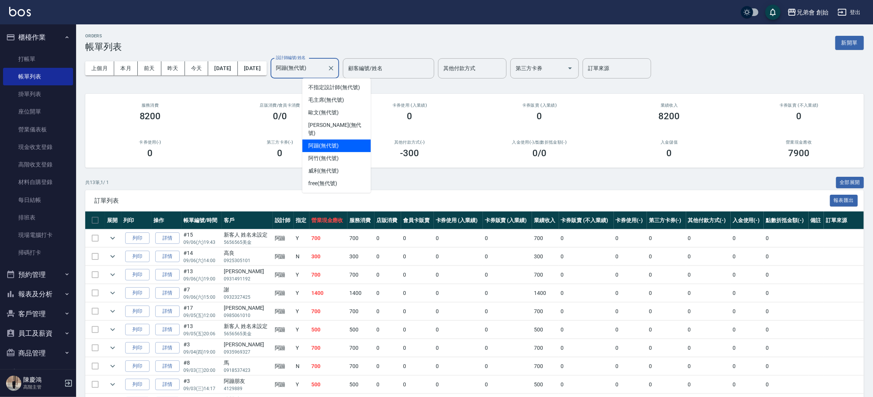
click at [324, 68] on input "阿蹦(無代號)" at bounding box center [299, 68] width 50 height 13
click at [339, 154] on span "阿竹 (無代號)" at bounding box center [323, 158] width 30 height 8
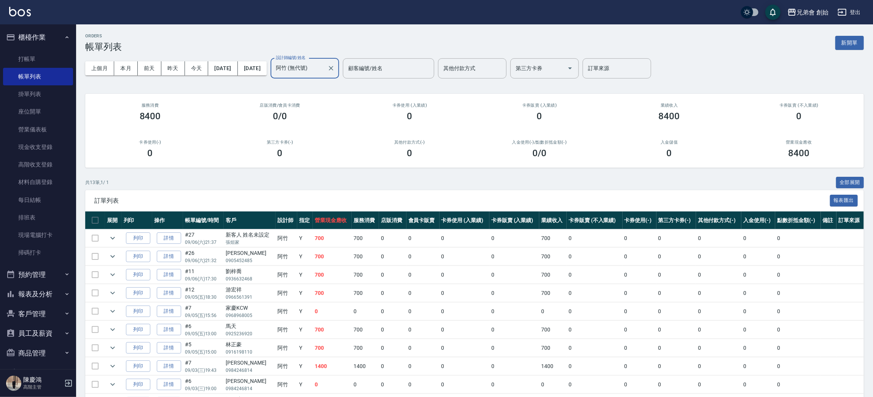
click at [324, 67] on input "阿竹 (無代號)" at bounding box center [299, 68] width 50 height 13
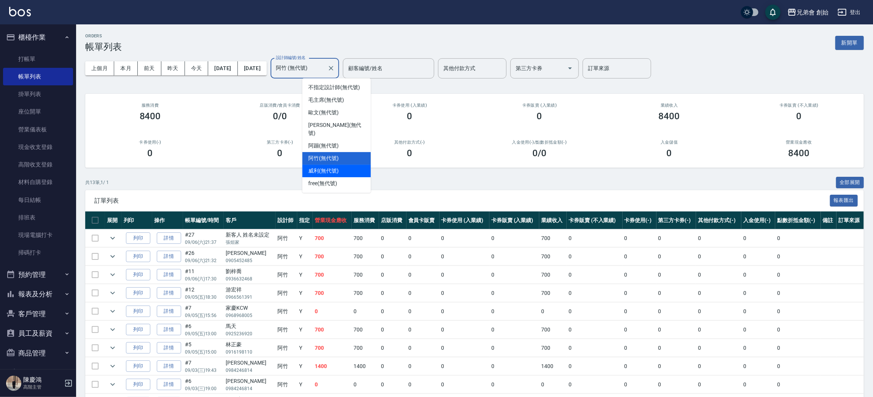
click at [340, 164] on div "威利 (無代號)" at bounding box center [336, 170] width 69 height 13
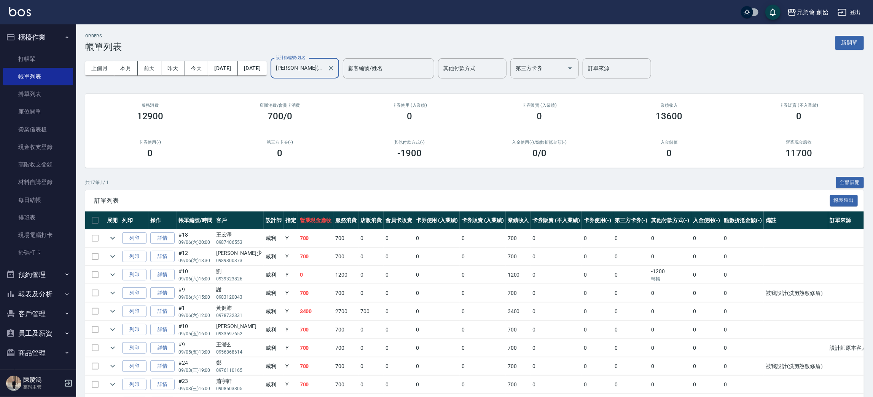
click at [324, 74] on input "威利(無代號)" at bounding box center [299, 68] width 50 height 13
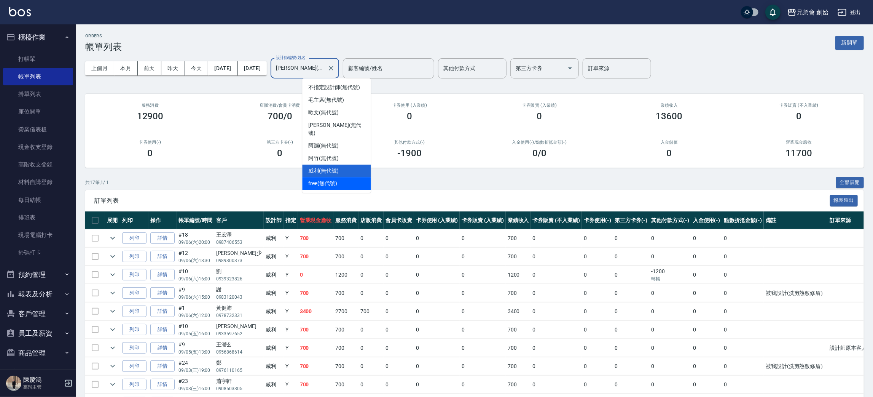
click at [326, 180] on div "free (無代號)" at bounding box center [336, 183] width 69 height 13
type input "free(無代號)"
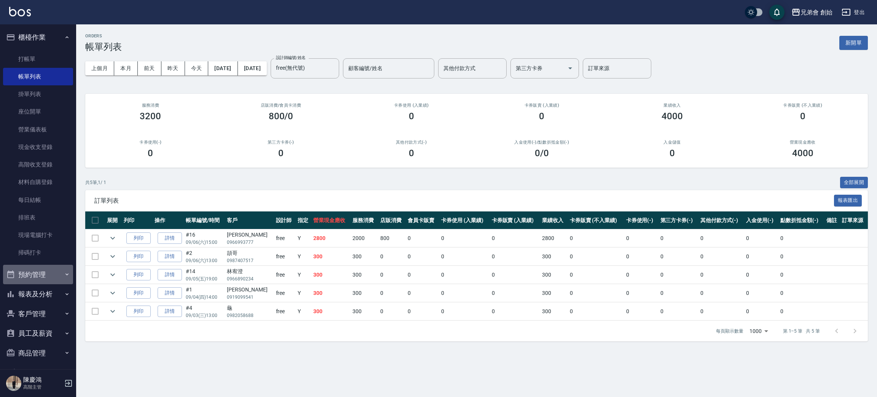
click at [50, 268] on button "預約管理" at bounding box center [38, 275] width 70 height 20
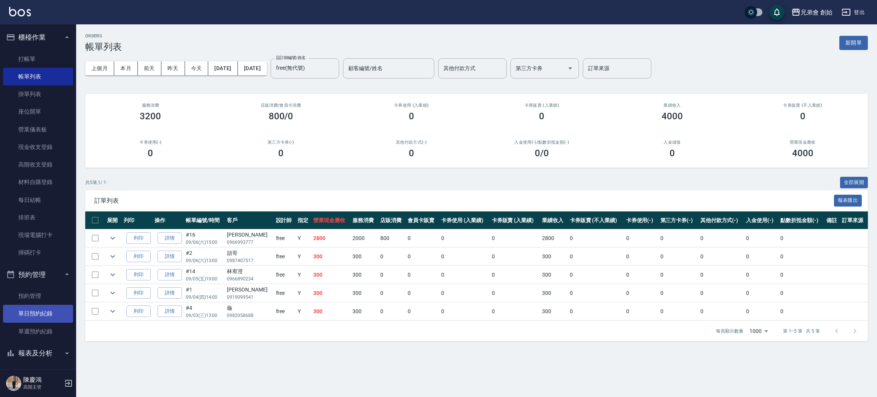
click at [56, 321] on link "單日預約紀錄" at bounding box center [38, 314] width 70 height 18
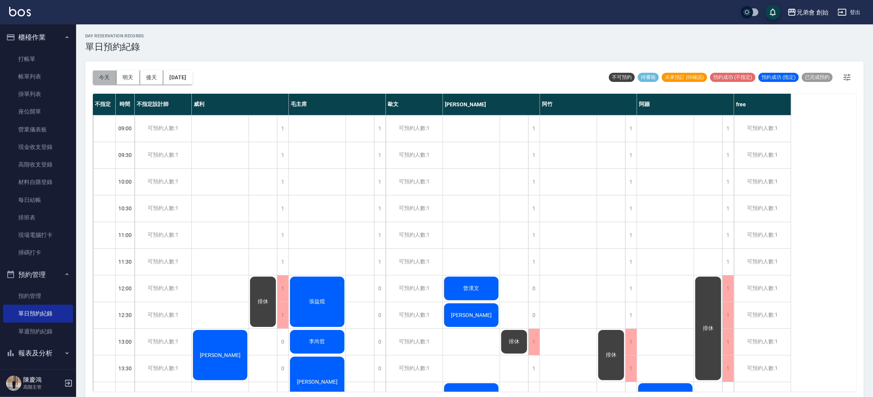
click at [109, 80] on button "今天" at bounding box center [105, 77] width 24 height 14
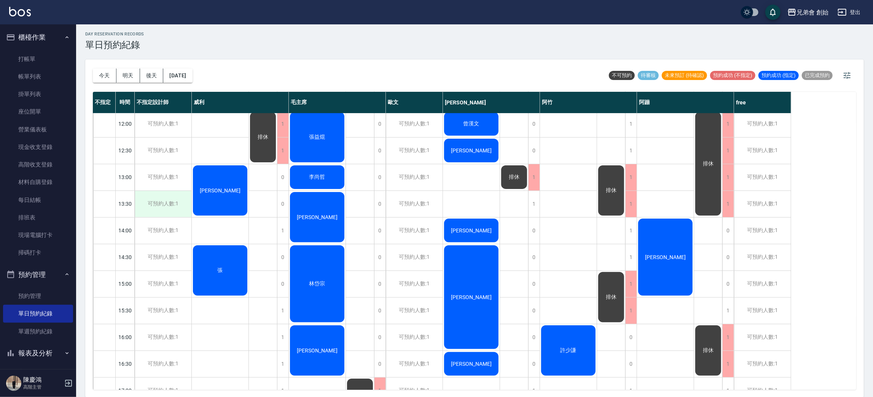
scroll to position [220, 0]
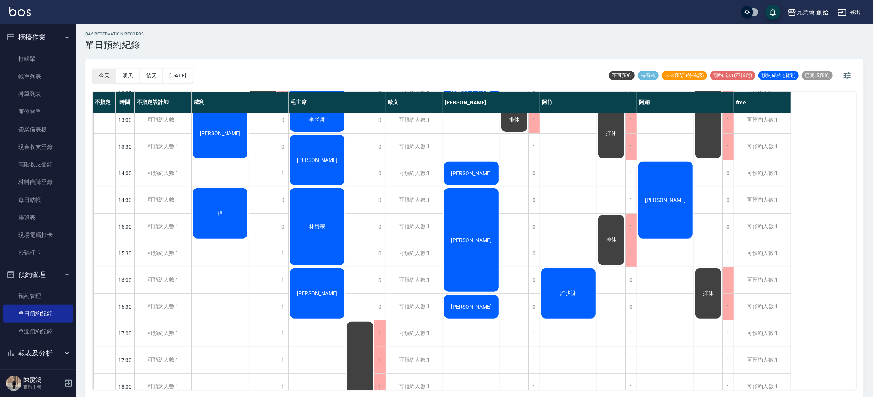
click at [108, 75] on button "今天" at bounding box center [105, 76] width 24 height 14
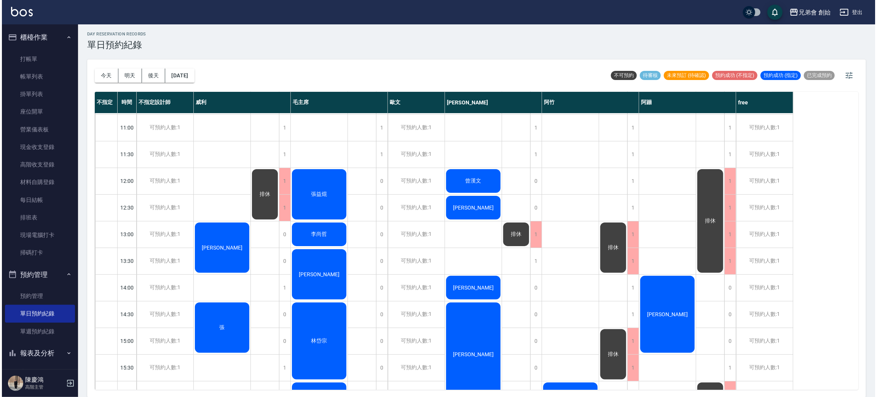
scroll to position [48, 0]
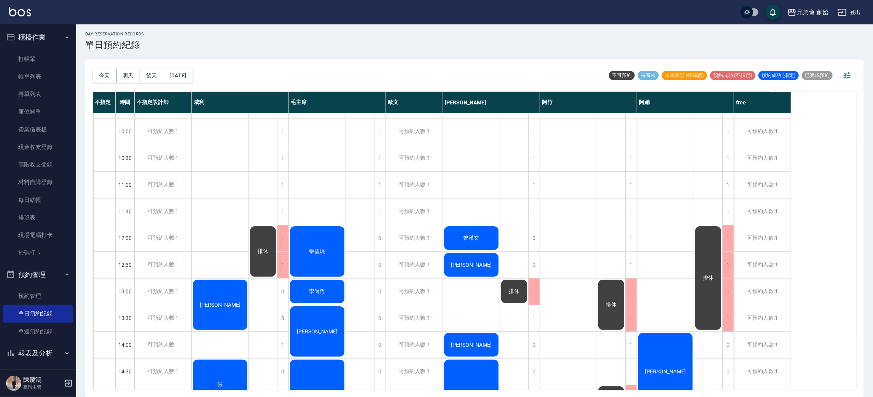
click at [308, 248] on span "張益焜" at bounding box center [317, 251] width 19 height 7
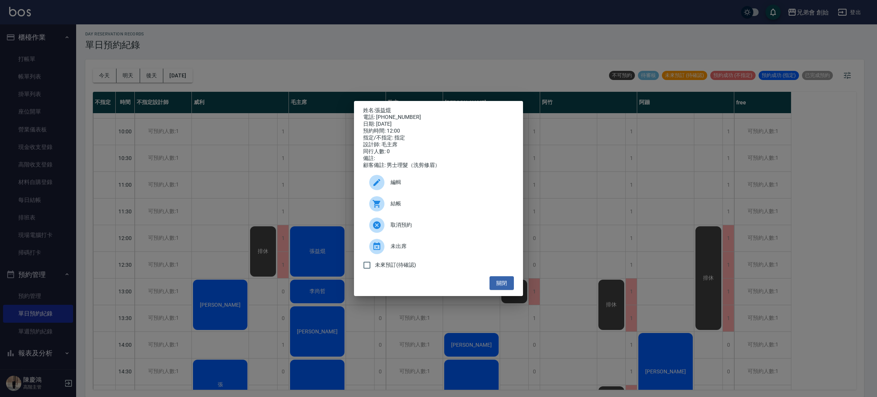
click at [381, 202] on div at bounding box center [376, 203] width 15 height 15
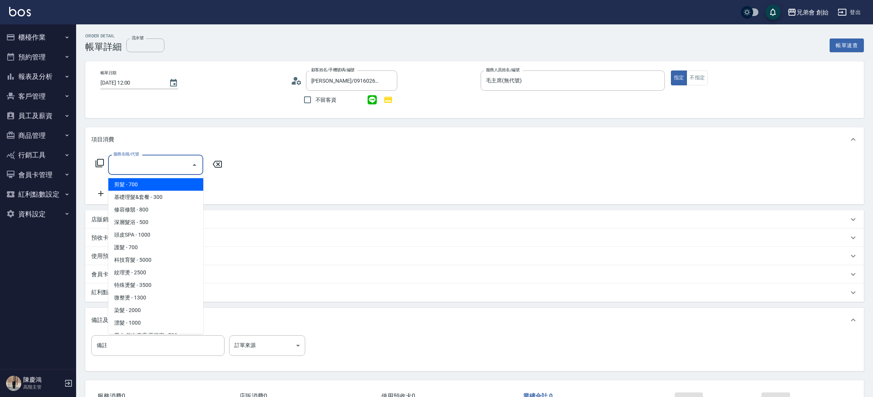
click at [166, 162] on input "服務名稱/代號" at bounding box center [150, 164] width 77 height 13
drag, startPoint x: 164, startPoint y: 180, endPoint x: 238, endPoint y: 170, distance: 74.6
click at [169, 180] on span "剪髮 - 700" at bounding box center [155, 184] width 95 height 13
type input "剪髮(A01)"
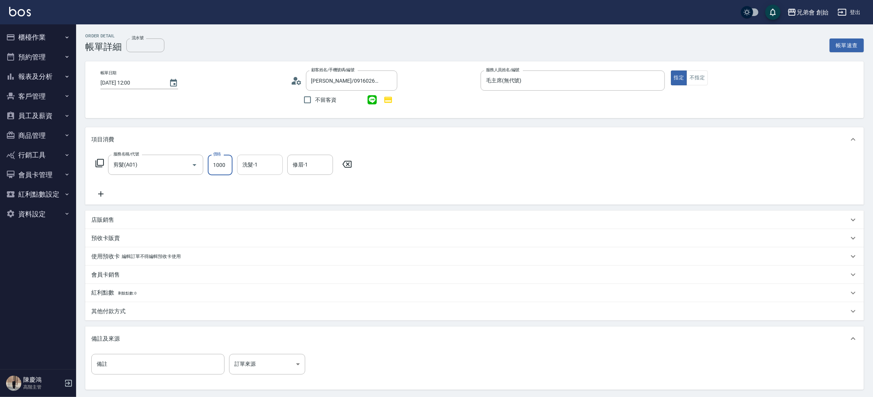
type input "1000"
click at [264, 154] on div "服務名稱/代號 剪髮(A01) 服務名稱/代號 價格 1000 價格 洗髮-1 洗髮-1 修眉-1 修眉-1" at bounding box center [474, 178] width 779 height 53
click at [269, 164] on input "洗髮-1" at bounding box center [260, 164] width 39 height 13
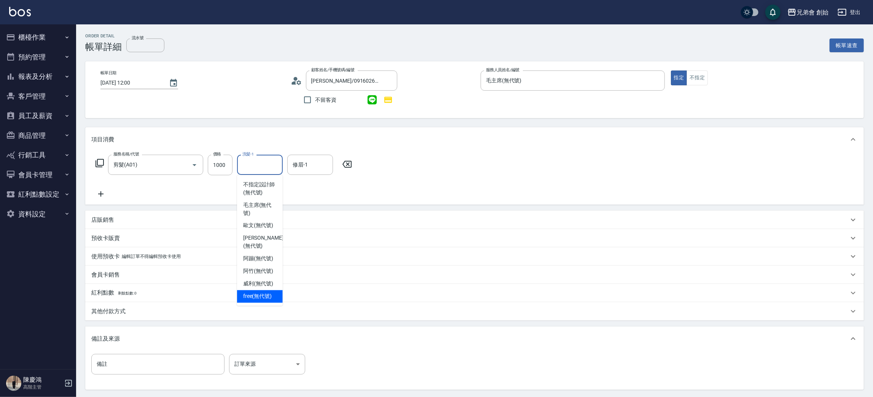
drag, startPoint x: 257, startPoint y: 284, endPoint x: 272, endPoint y: 266, distance: 23.2
click at [258, 292] on span "free (無代號)" at bounding box center [257, 296] width 29 height 8
type input "free(無代號)"
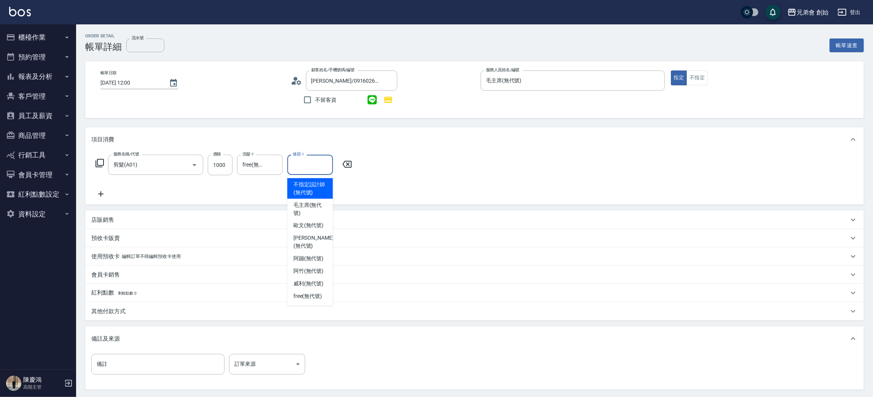
click at [291, 167] on input "修眉-1" at bounding box center [310, 164] width 39 height 13
click at [305, 292] on span "free (無代號)" at bounding box center [307, 296] width 29 height 8
type input "free(無代號)"
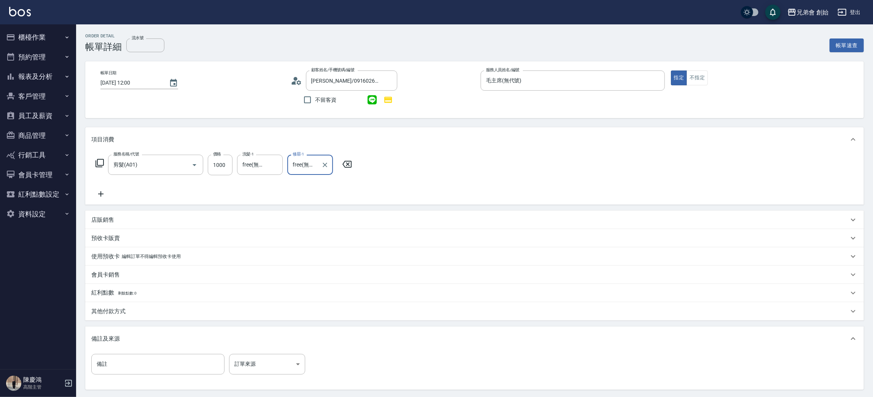
click at [120, 305] on div "其他付款方式" at bounding box center [474, 311] width 779 height 18
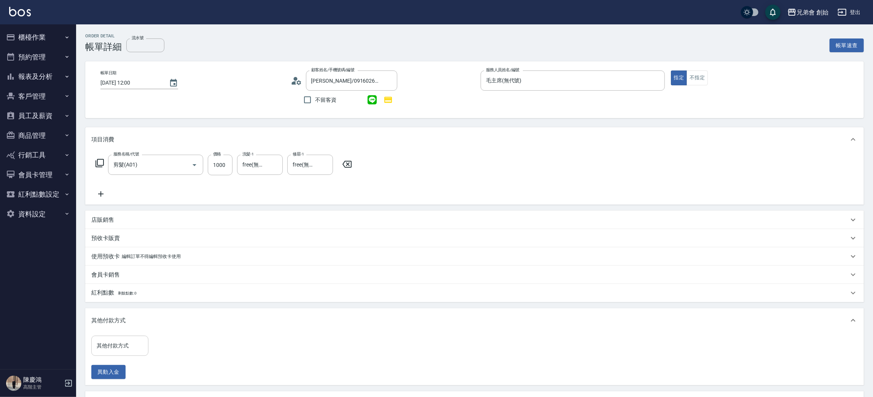
click at [131, 340] on input "其他付款方式" at bounding box center [120, 345] width 50 height 13
click at [118, 296] on span "轉帳" at bounding box center [119, 301] width 57 height 13
type input "轉帳"
click at [180, 335] on div "其他付款方式 轉帳 其他付款方式 轉帳金額 0 轉帳金額 異動入金" at bounding box center [474, 358] width 779 height 53
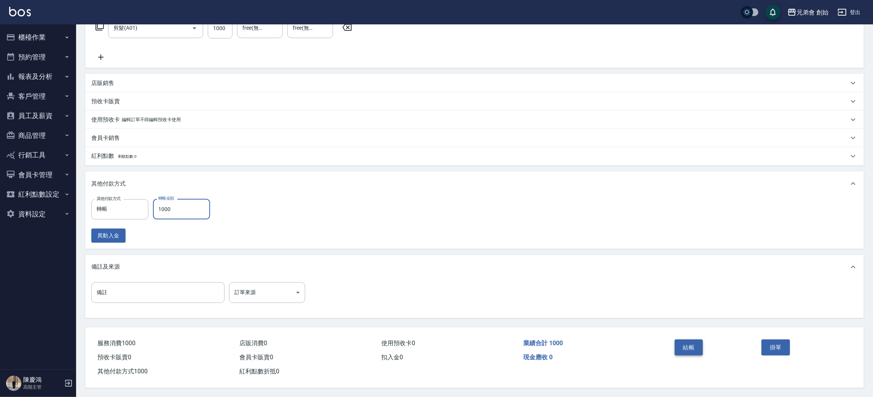
type input "1000"
click at [691, 346] on button "結帳" at bounding box center [689, 347] width 29 height 16
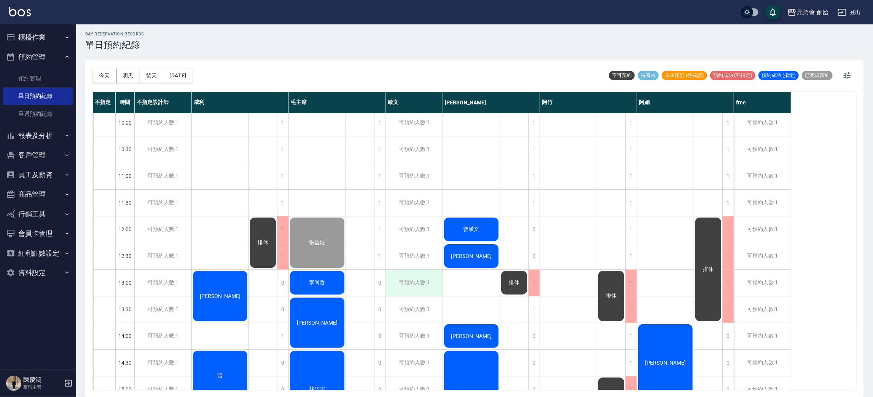
scroll to position [114, 0]
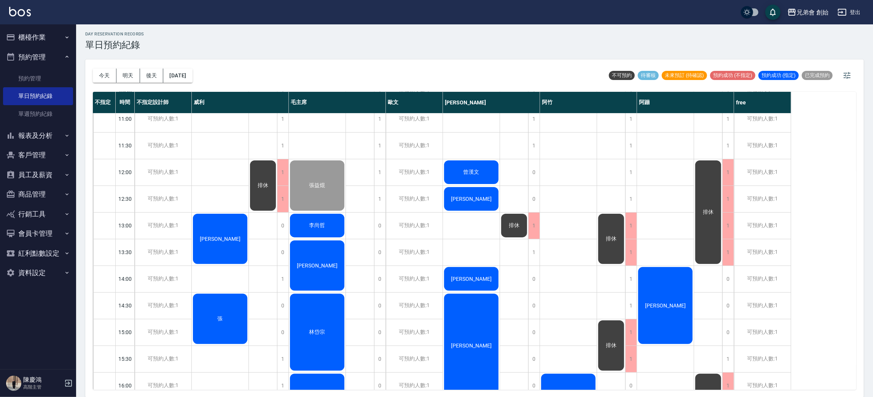
click at [88, 69] on div "[DATE] [DATE] [DATE] [DATE] 不可預約 待審核 未來預訂 (待確認) 預約成功 (不指定) 預約成功 (指定) 已完成預約 不指定 …" at bounding box center [474, 228] width 779 height 338
click at [112, 77] on button "今天" at bounding box center [105, 76] width 24 height 14
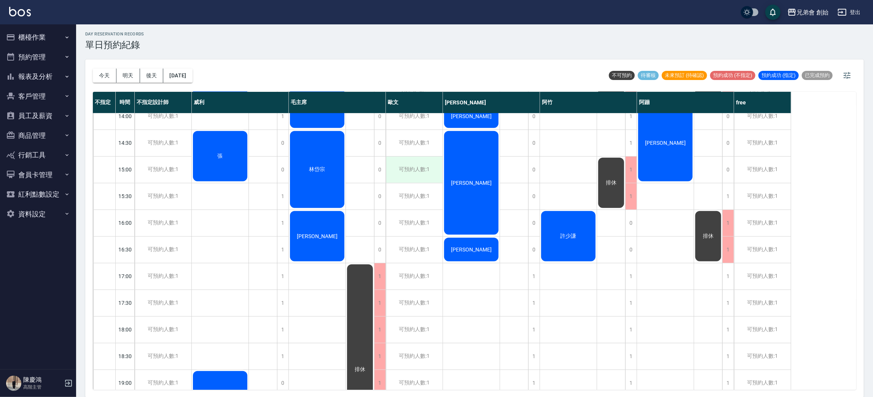
scroll to position [105, 0]
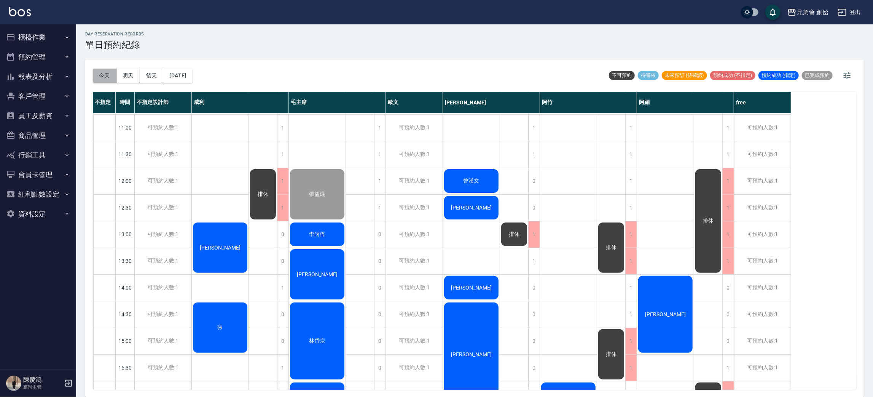
click at [96, 72] on button "今天" at bounding box center [105, 76] width 24 height 14
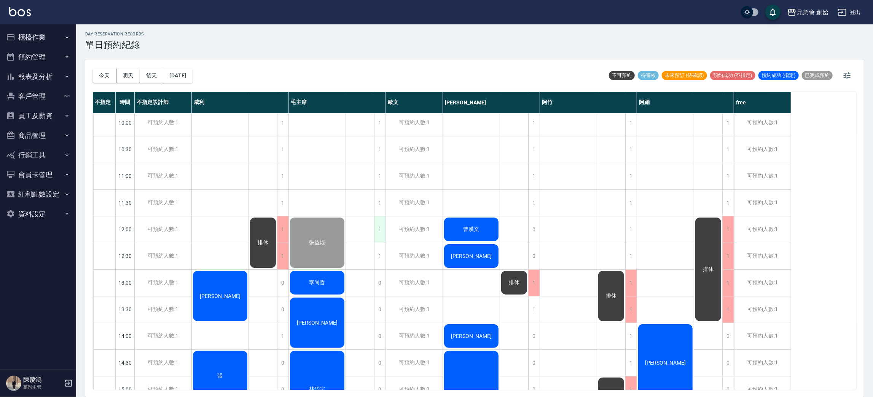
scroll to position [114, 0]
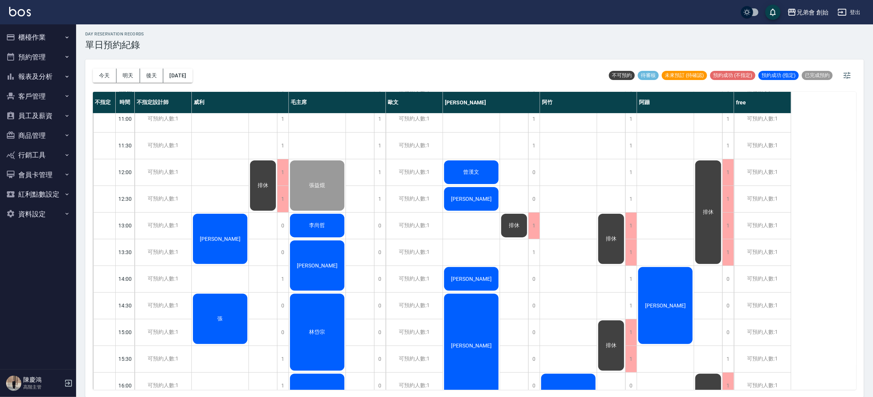
click at [656, 280] on div "[PERSON_NAME]" at bounding box center [665, 305] width 57 height 79
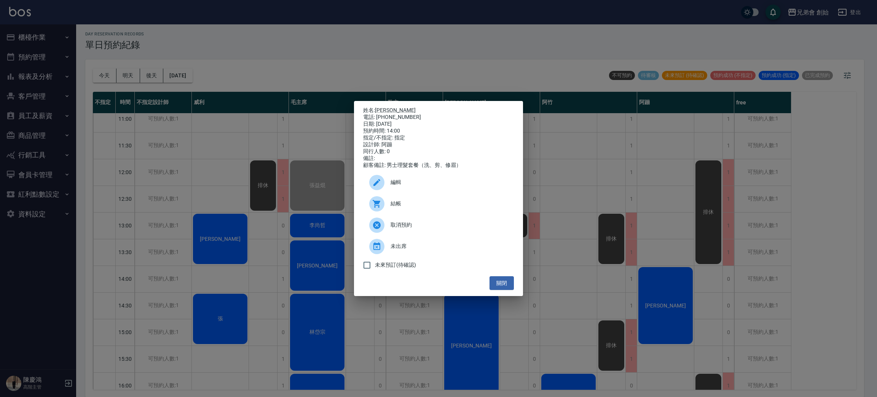
click at [471, 45] on div "姓名: [PERSON_NAME] 電話: [PHONE_NUMBER] 日期: [DATE] 預約時間: 14:00 指定/不指定: 指定 設計師: 阿蹦 …" at bounding box center [438, 198] width 877 height 397
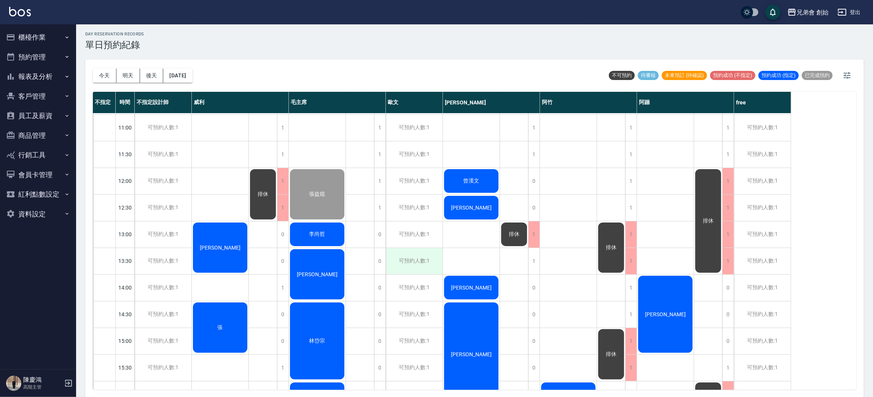
scroll to position [48, 0]
